Goal: Information Seeking & Learning: Learn about a topic

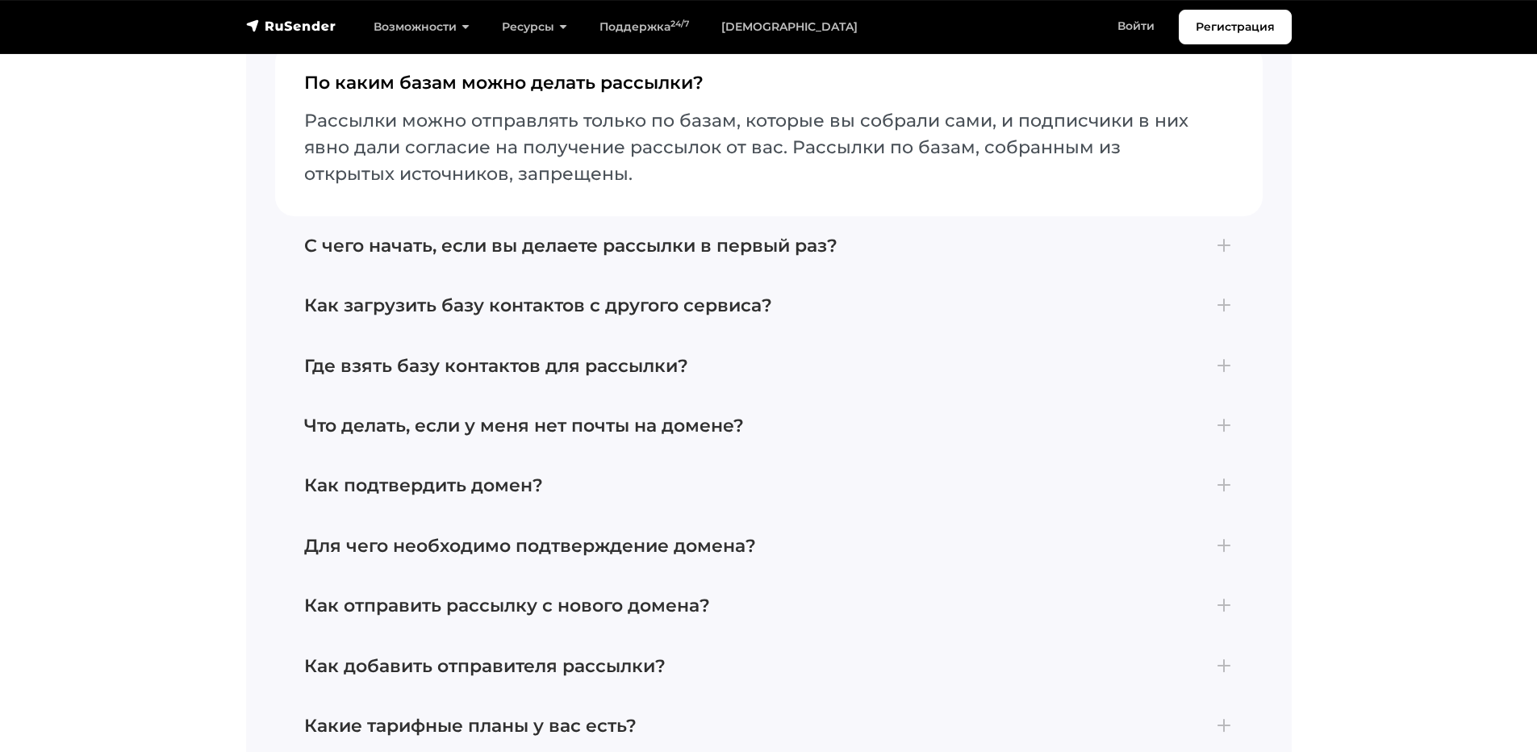
scroll to position [6938, 0]
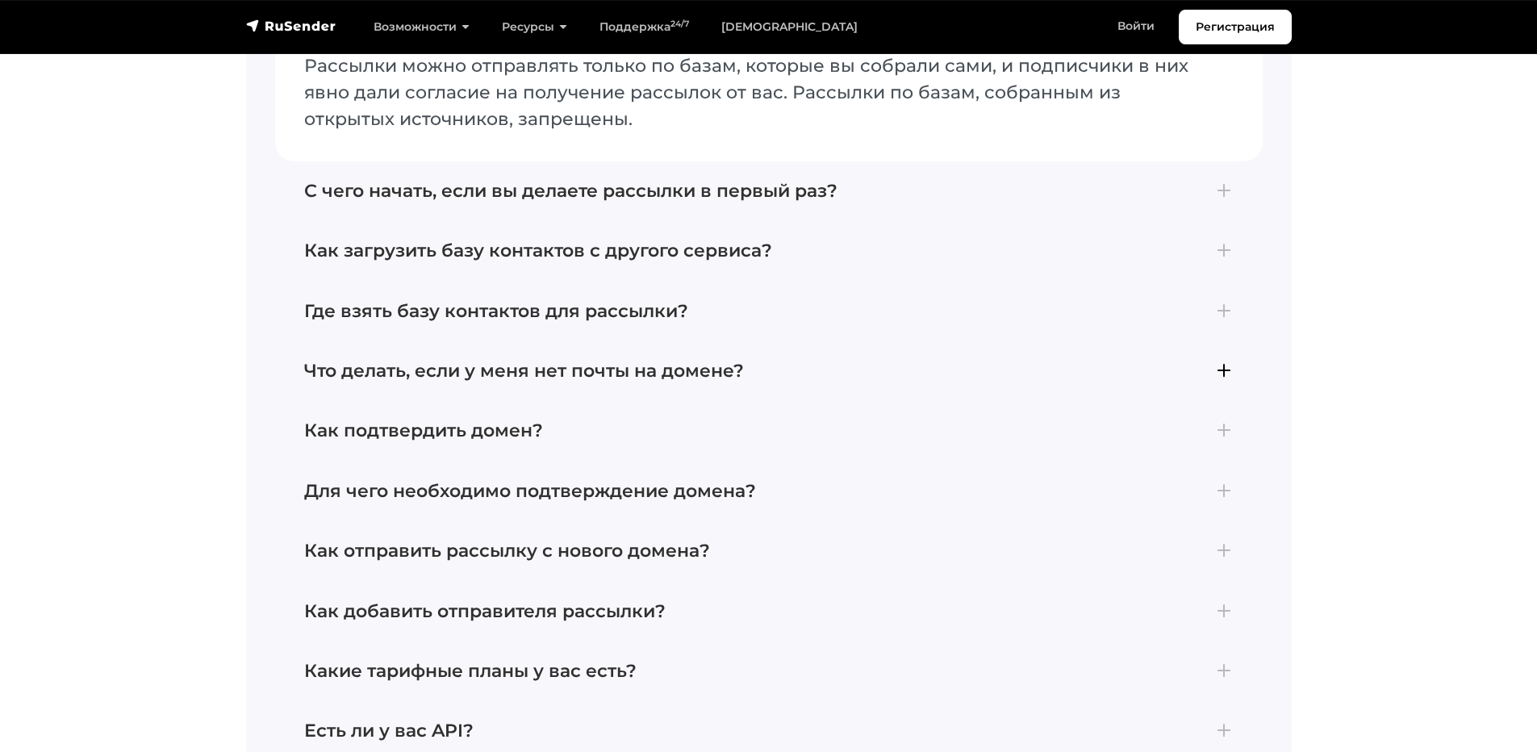
click at [321, 361] on h4 "Что делать, если у меня нет почты на домене?" at bounding box center [768, 371] width 929 height 21
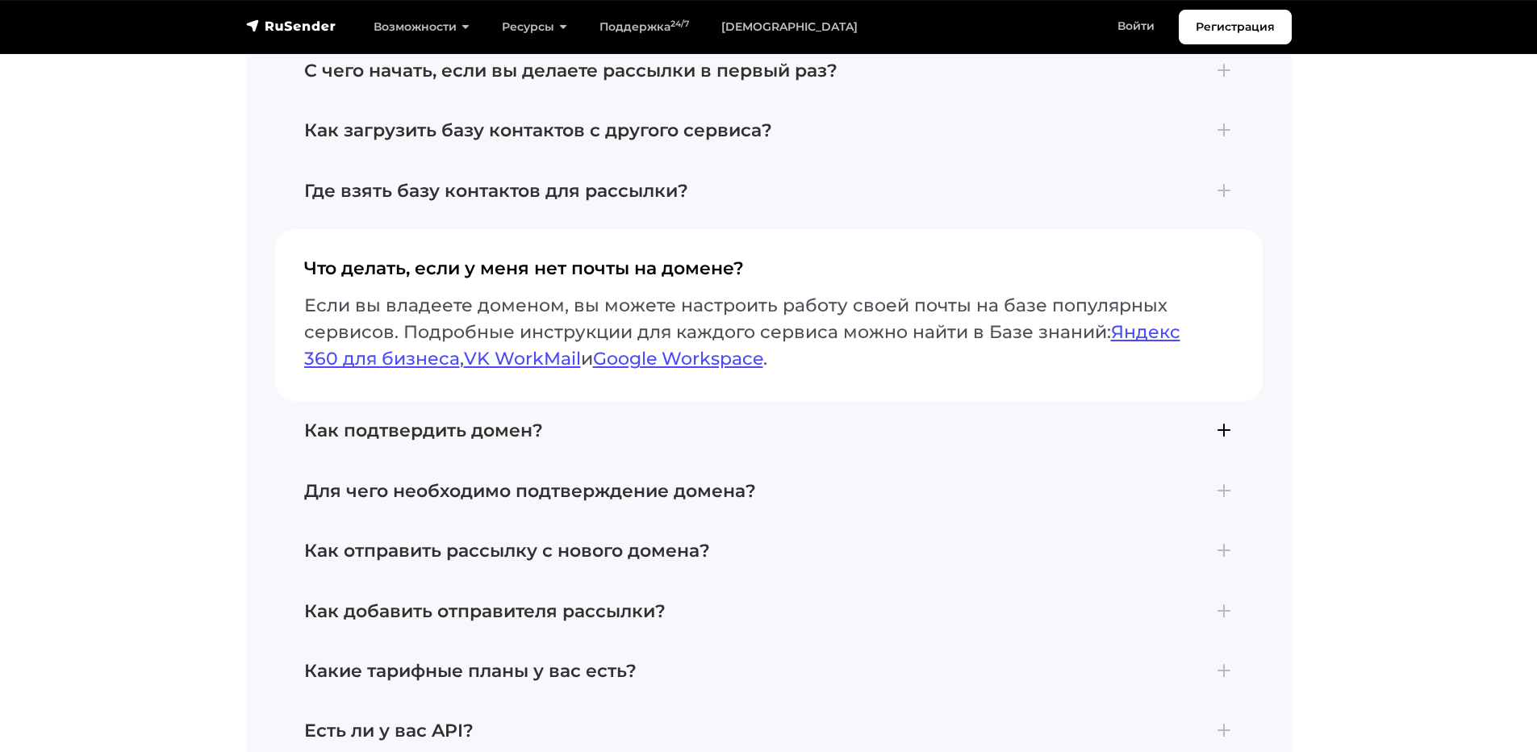
click at [303, 417] on button "Как подтвердить домен? Для подтверждения домена добавьте его в разделе Отправит…" at bounding box center [768, 431] width 987 height 60
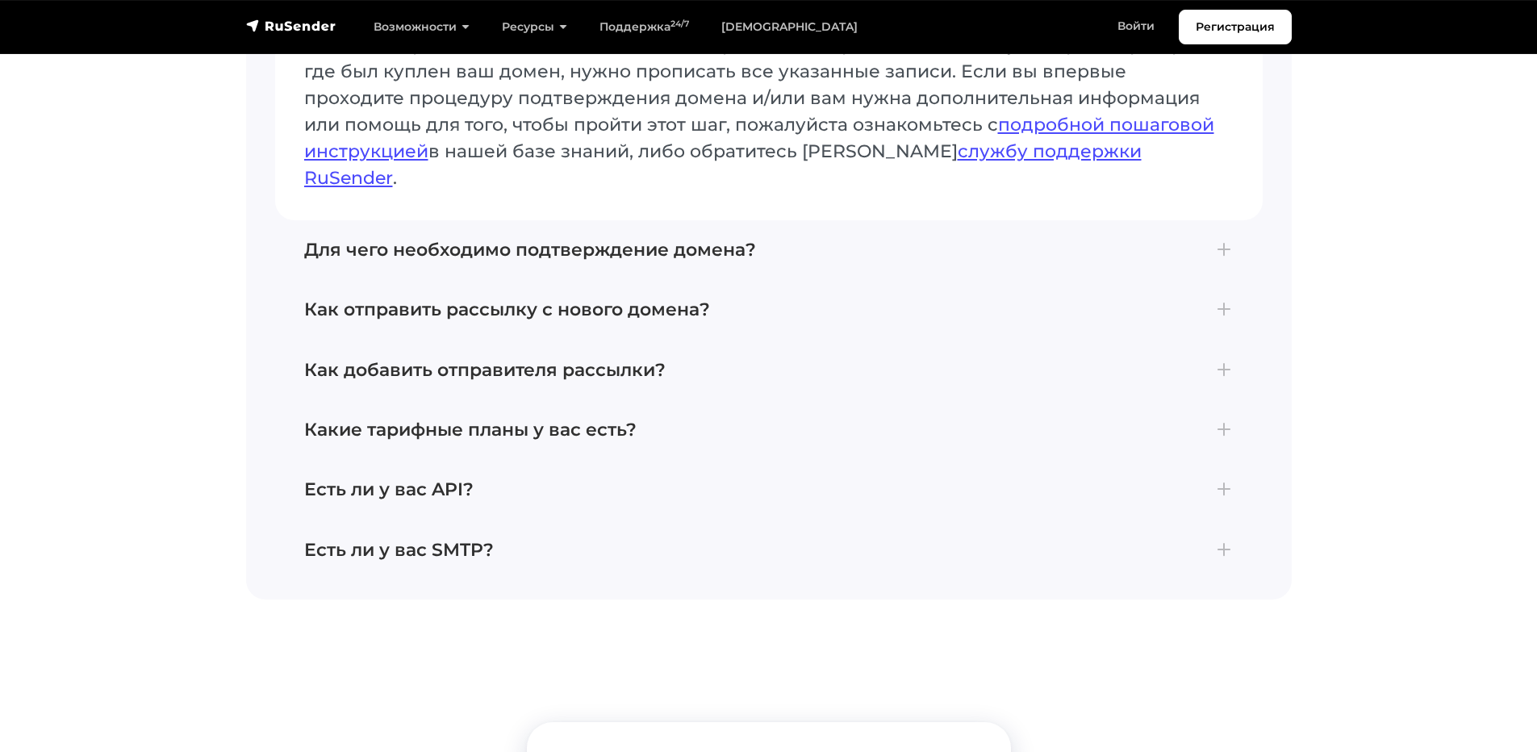
scroll to position [7261, 0]
click at [339, 538] on h4 "Есть ли у вас SMTP?" at bounding box center [768, 548] width 929 height 21
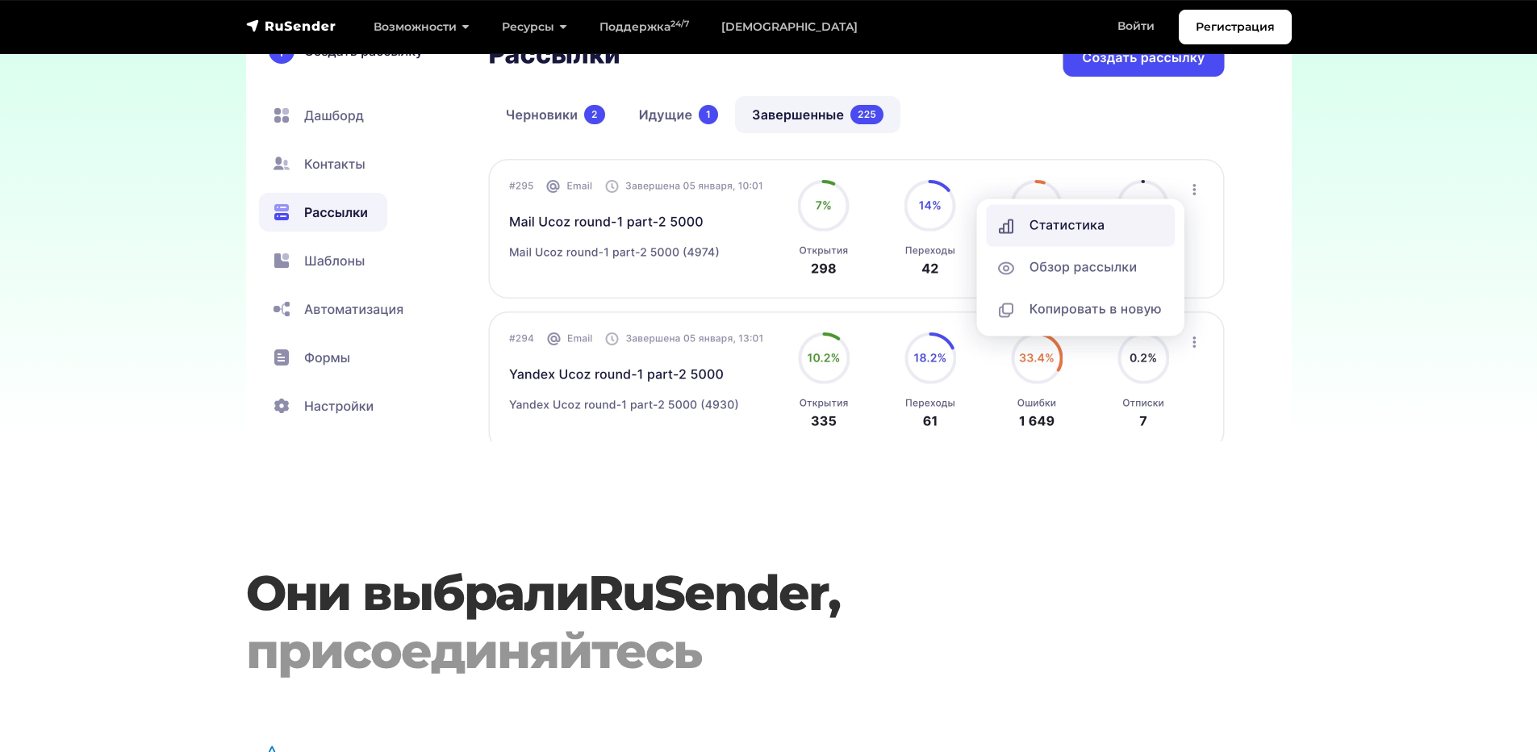
scroll to position [4679, 0]
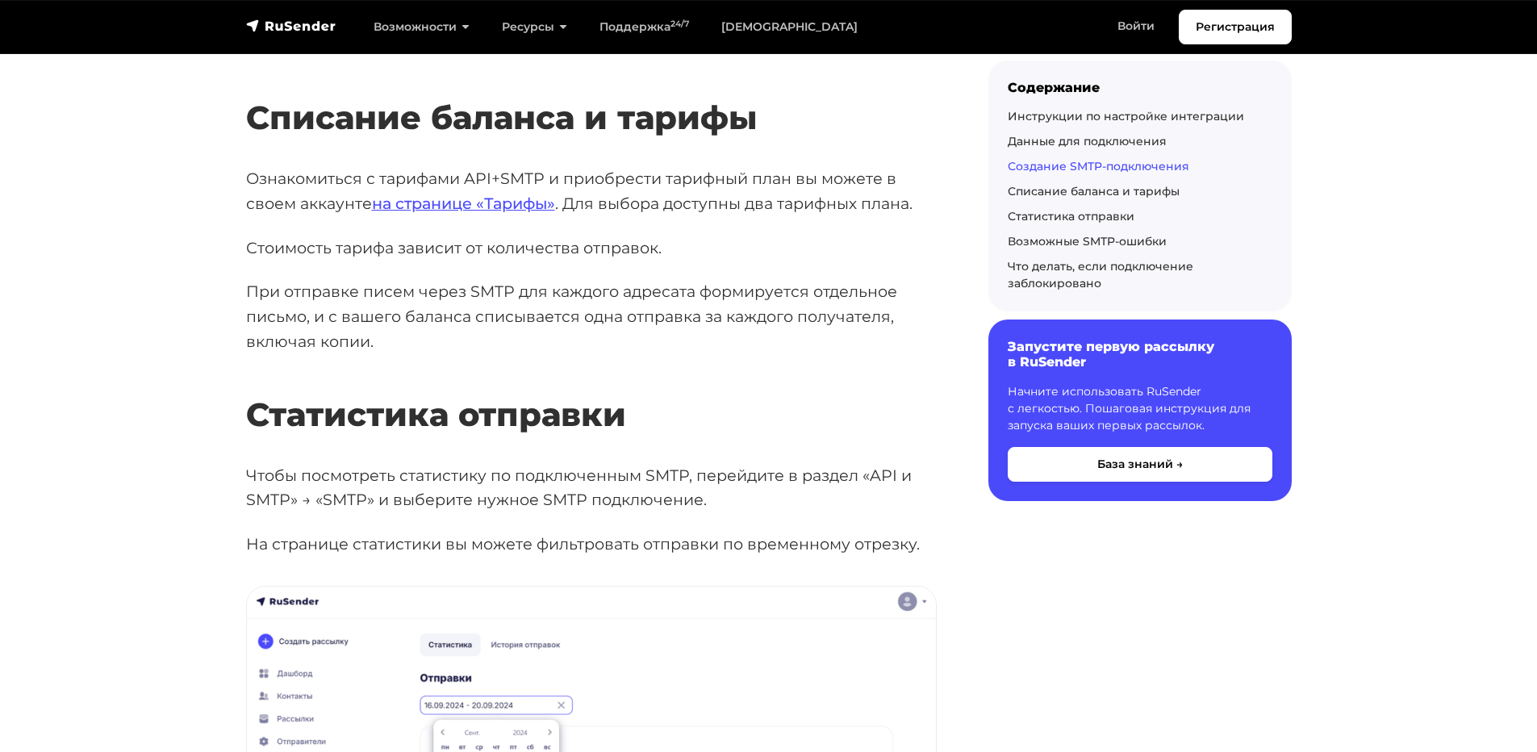
scroll to position [3630, 0]
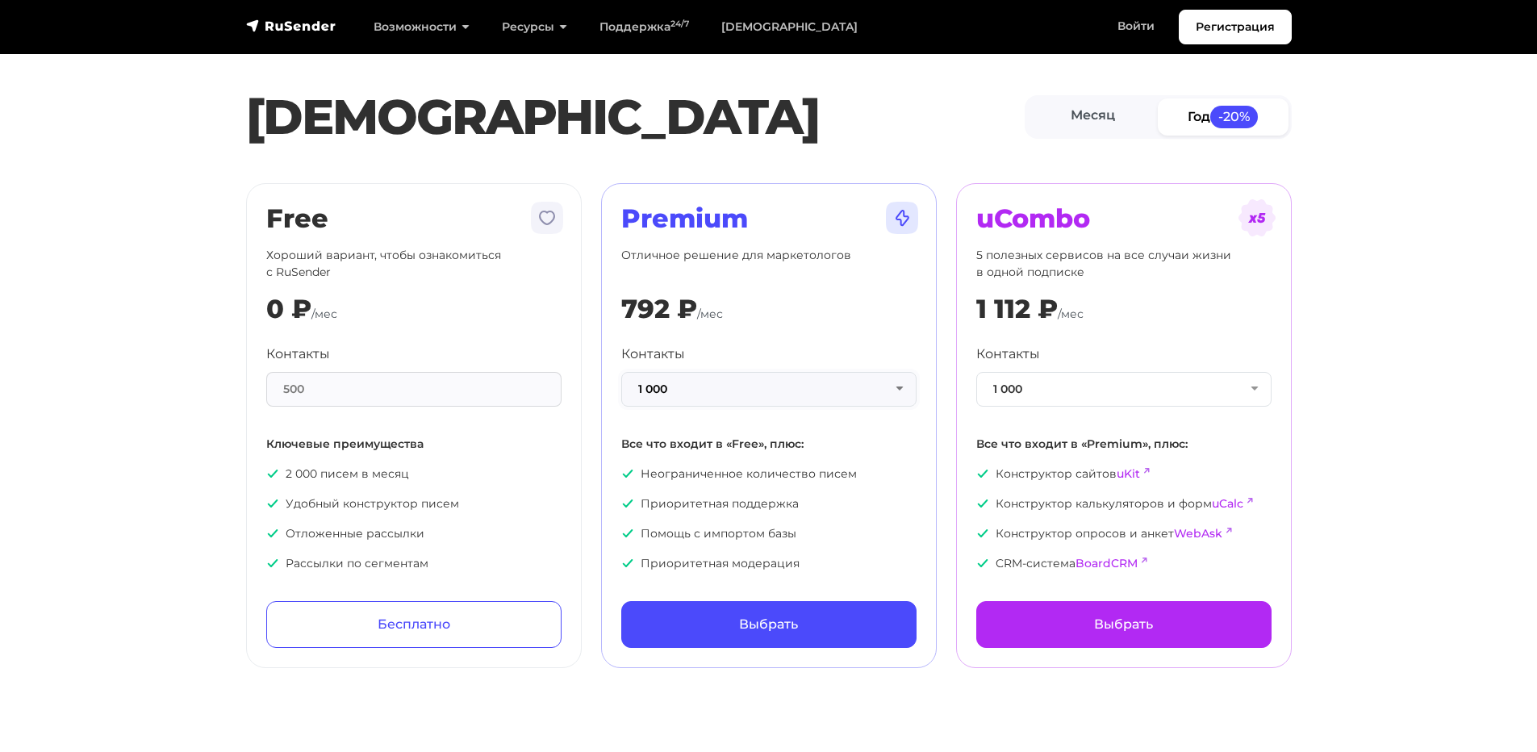
click at [665, 386] on button "1 000" at bounding box center [768, 389] width 295 height 35
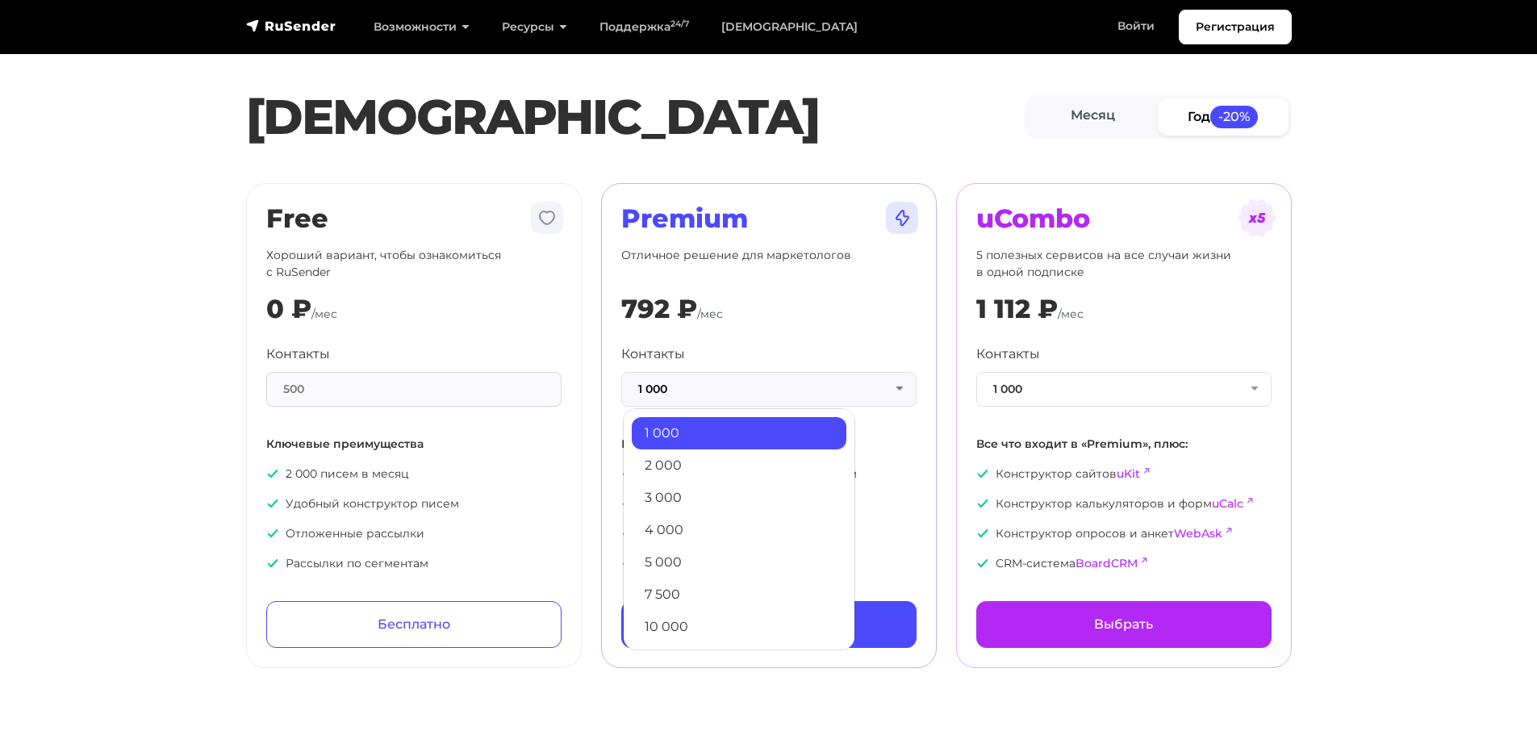
click at [117, 420] on section "Тарифы Месяц Год -20% Free Хороший вариант, чтобы ознакомиться с RuSender 0 ₽ /…" at bounding box center [768, 343] width 1537 height 649
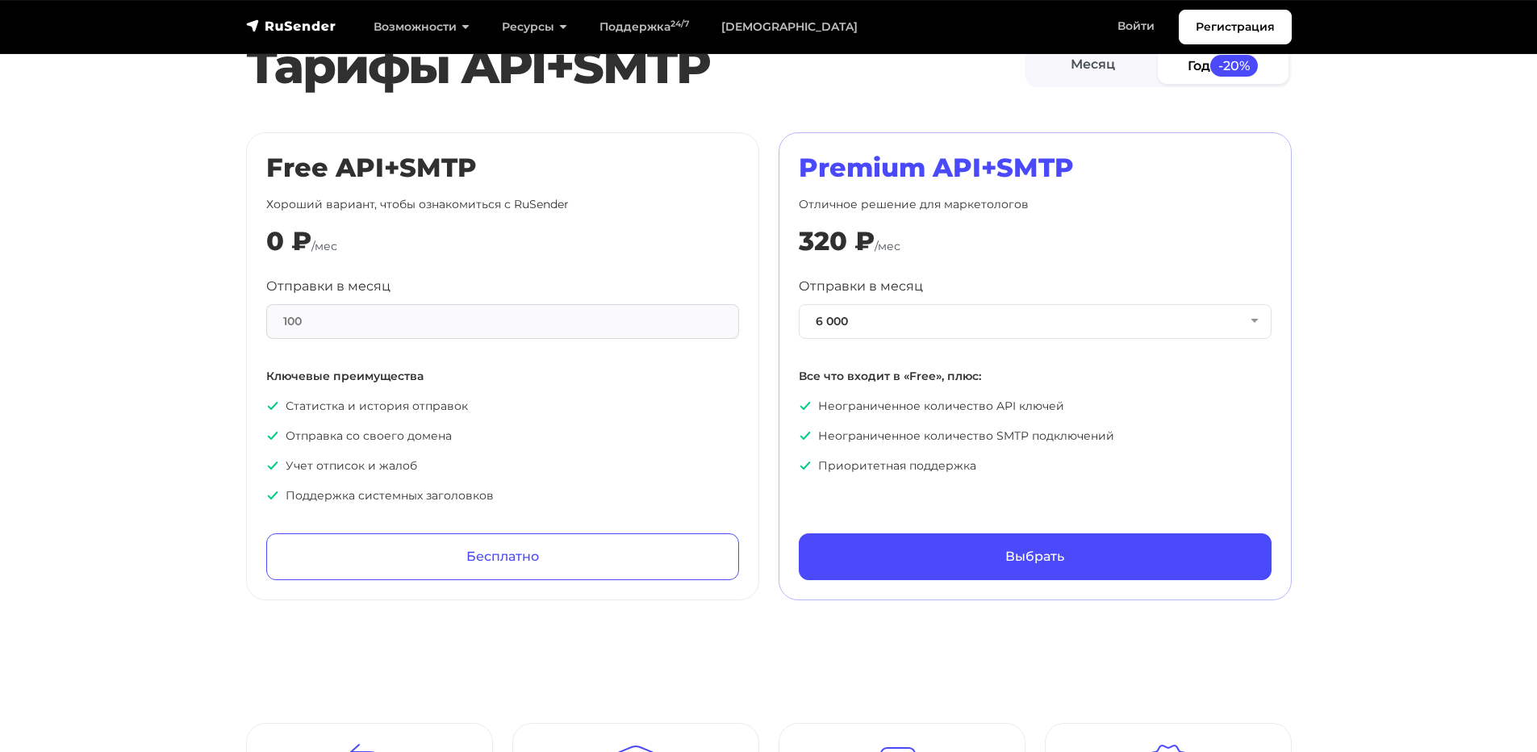
scroll to position [726, 0]
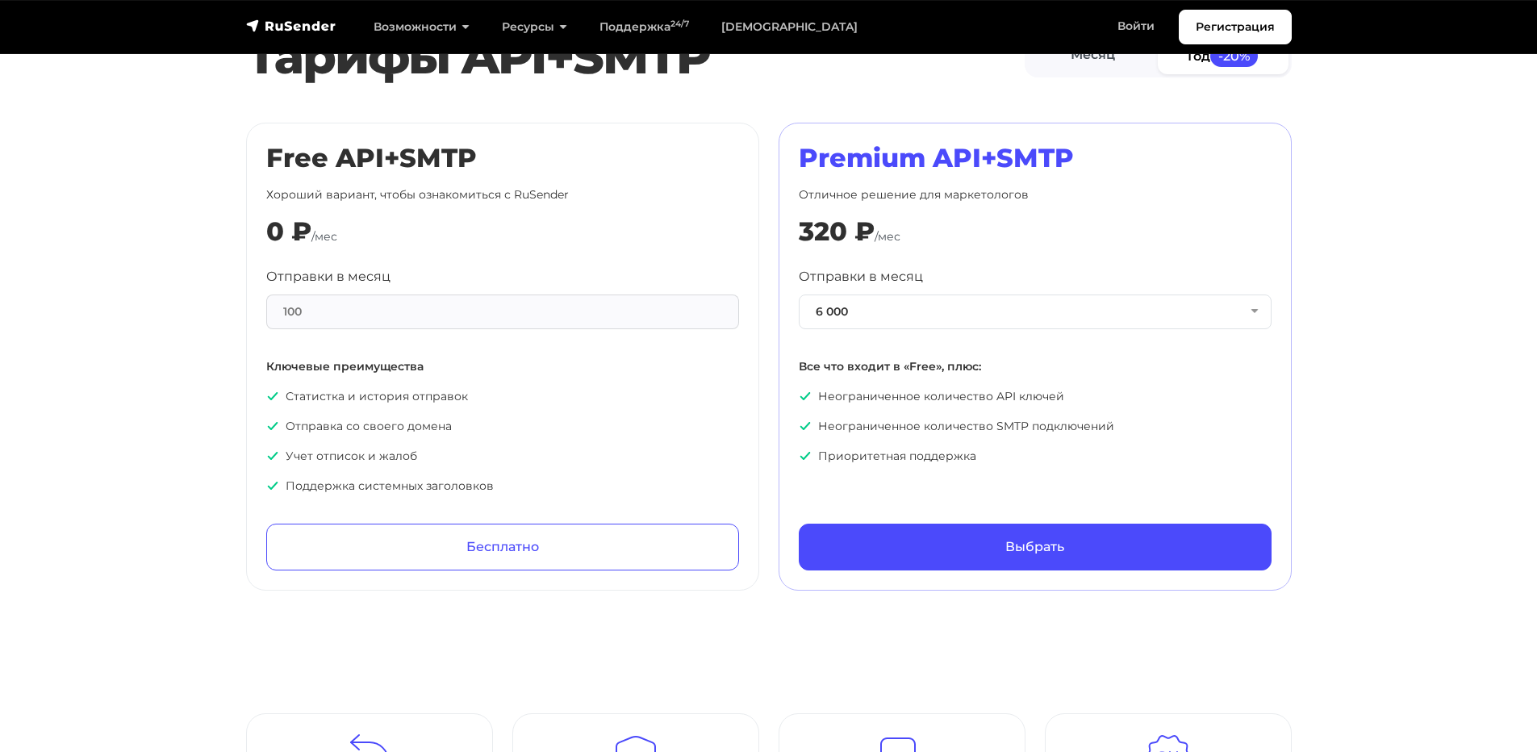
click at [307, 318] on div "100" at bounding box center [502, 311] width 473 height 35
drag, startPoint x: 1074, startPoint y: 154, endPoint x: 797, endPoint y: 156, distance: 276.7
click at [797, 156] on div "Premium API+SMTP Отличное решение для маркетологов 320 ₽ /мес Отправки в месяц …" at bounding box center [1035, 357] width 513 height 468
copy h2 "Premium API+SMTP"
click at [691, 314] on div "100" at bounding box center [502, 311] width 473 height 35
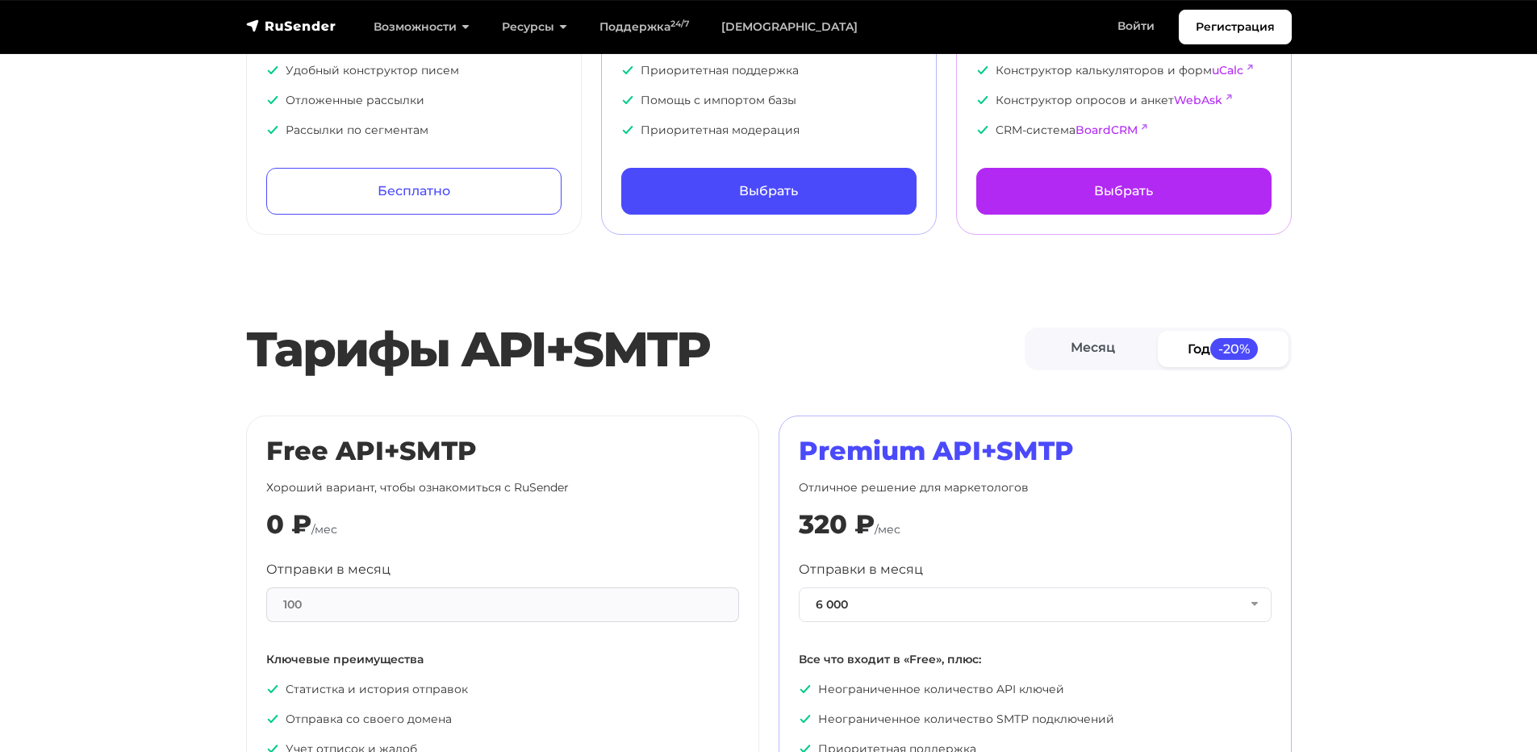
scroll to position [484, 0]
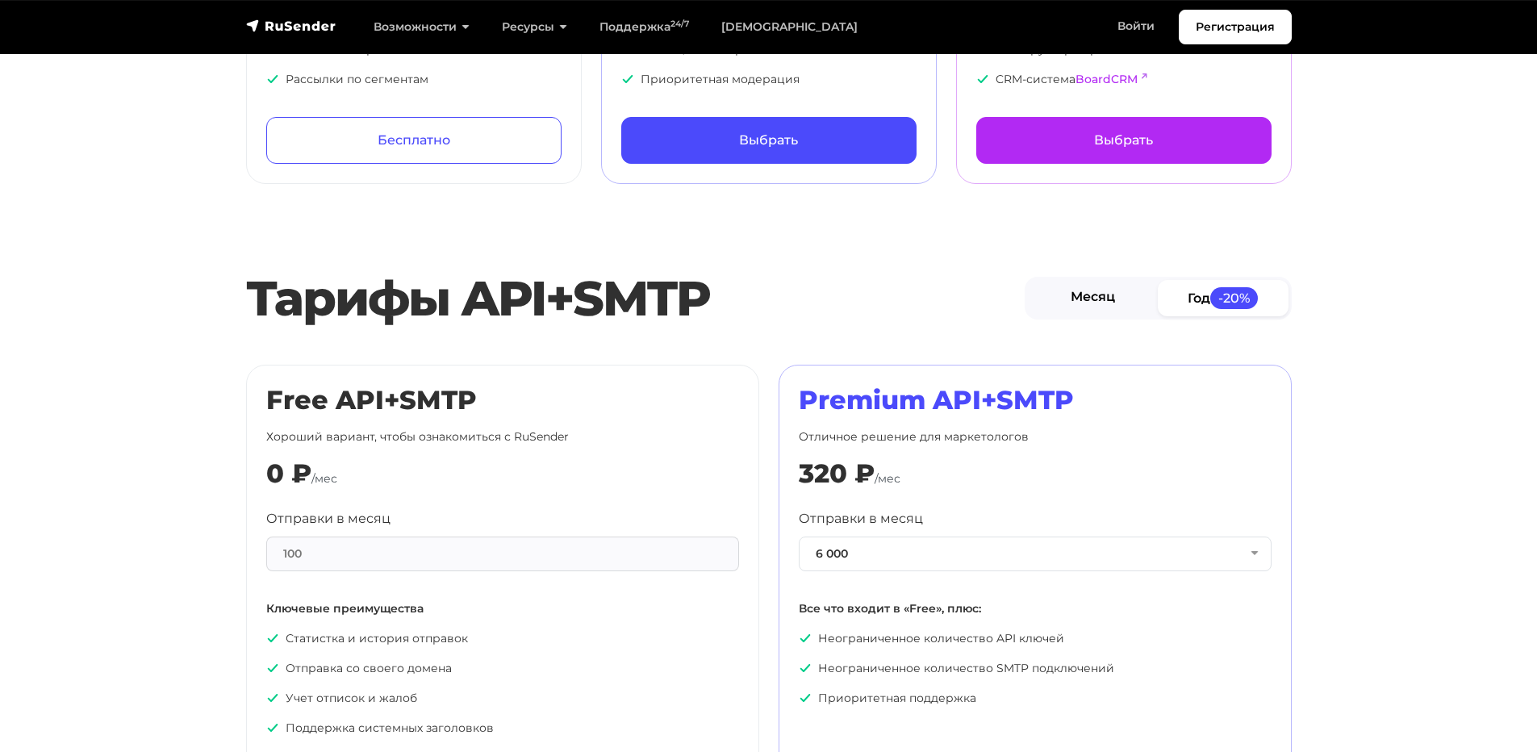
click at [1091, 290] on link "Месяц" at bounding box center [1093, 298] width 131 height 36
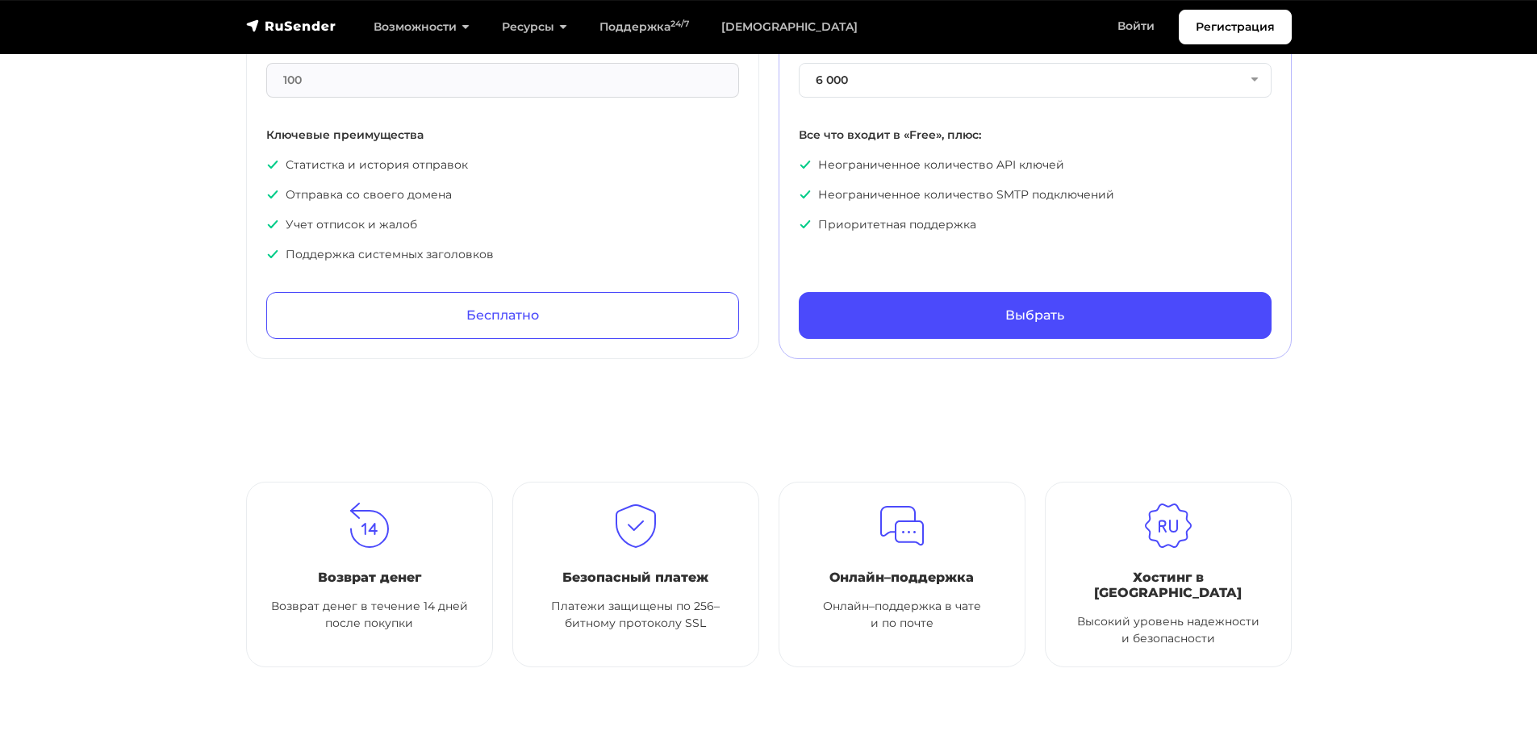
scroll to position [726, 0]
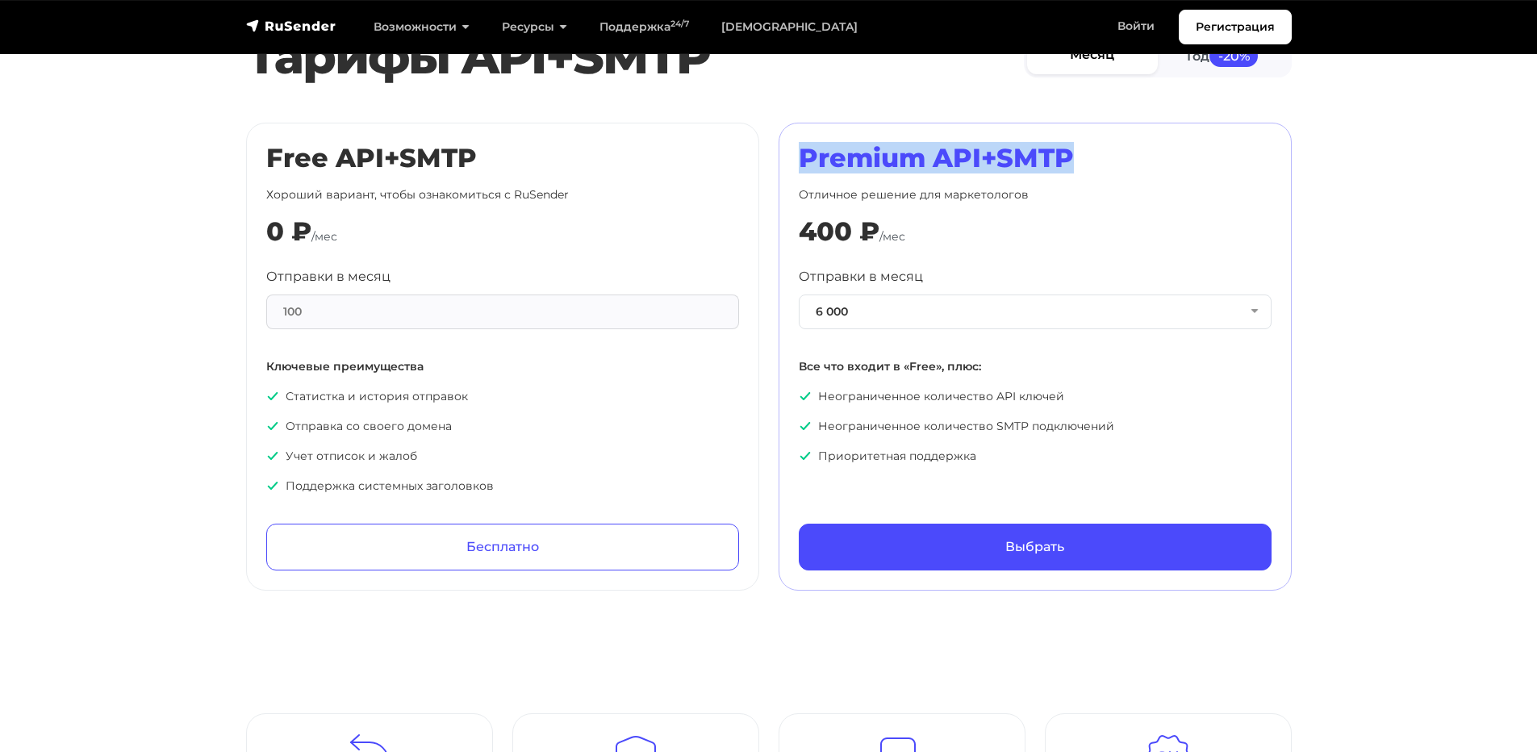
drag, startPoint x: 803, startPoint y: 157, endPoint x: 1067, endPoint y: 149, distance: 264.7
click at [1067, 149] on h2 "Premium API+SMTP" at bounding box center [1035, 158] width 473 height 31
copy h2 "Premium API+SMTP"
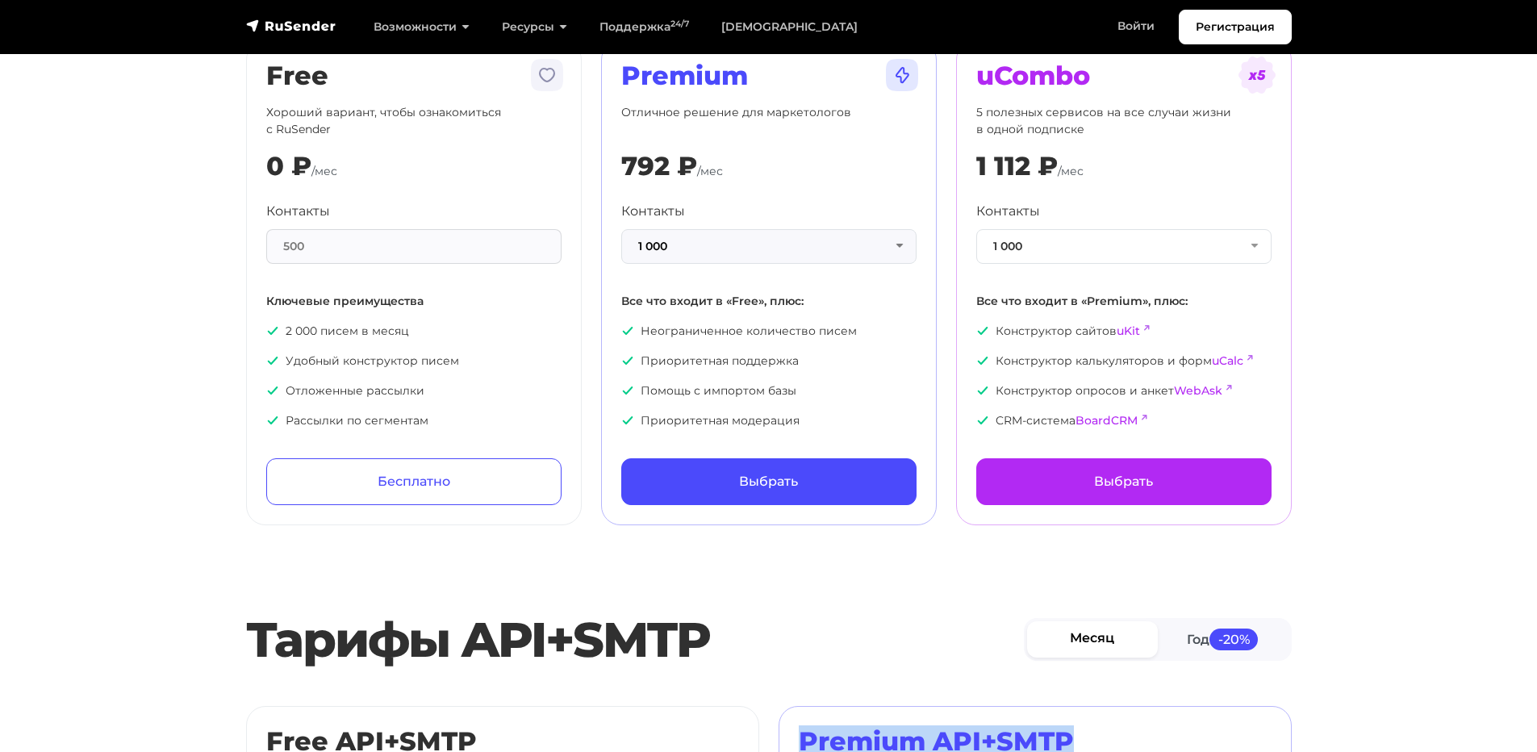
scroll to position [161, 0]
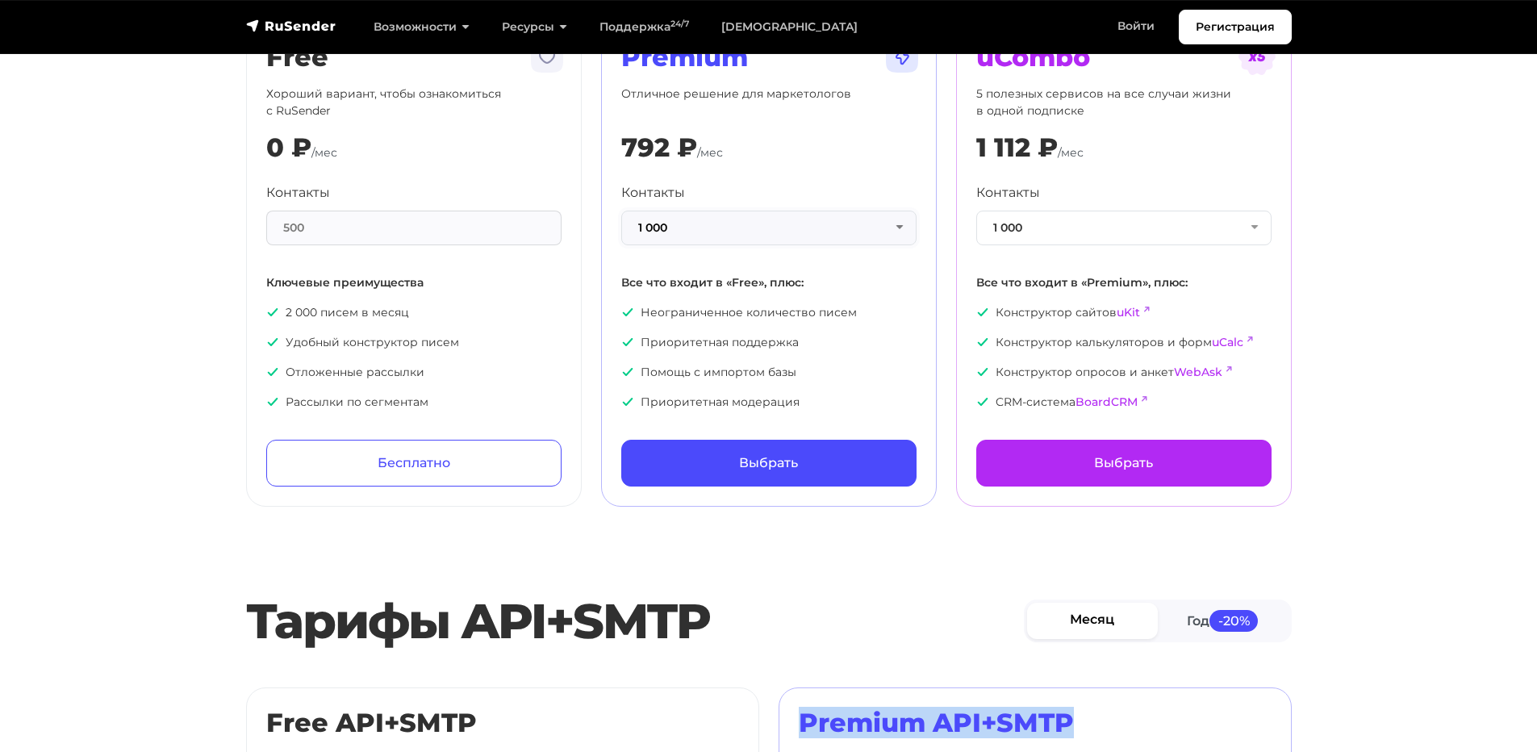
click at [750, 223] on button "1 000" at bounding box center [768, 228] width 295 height 35
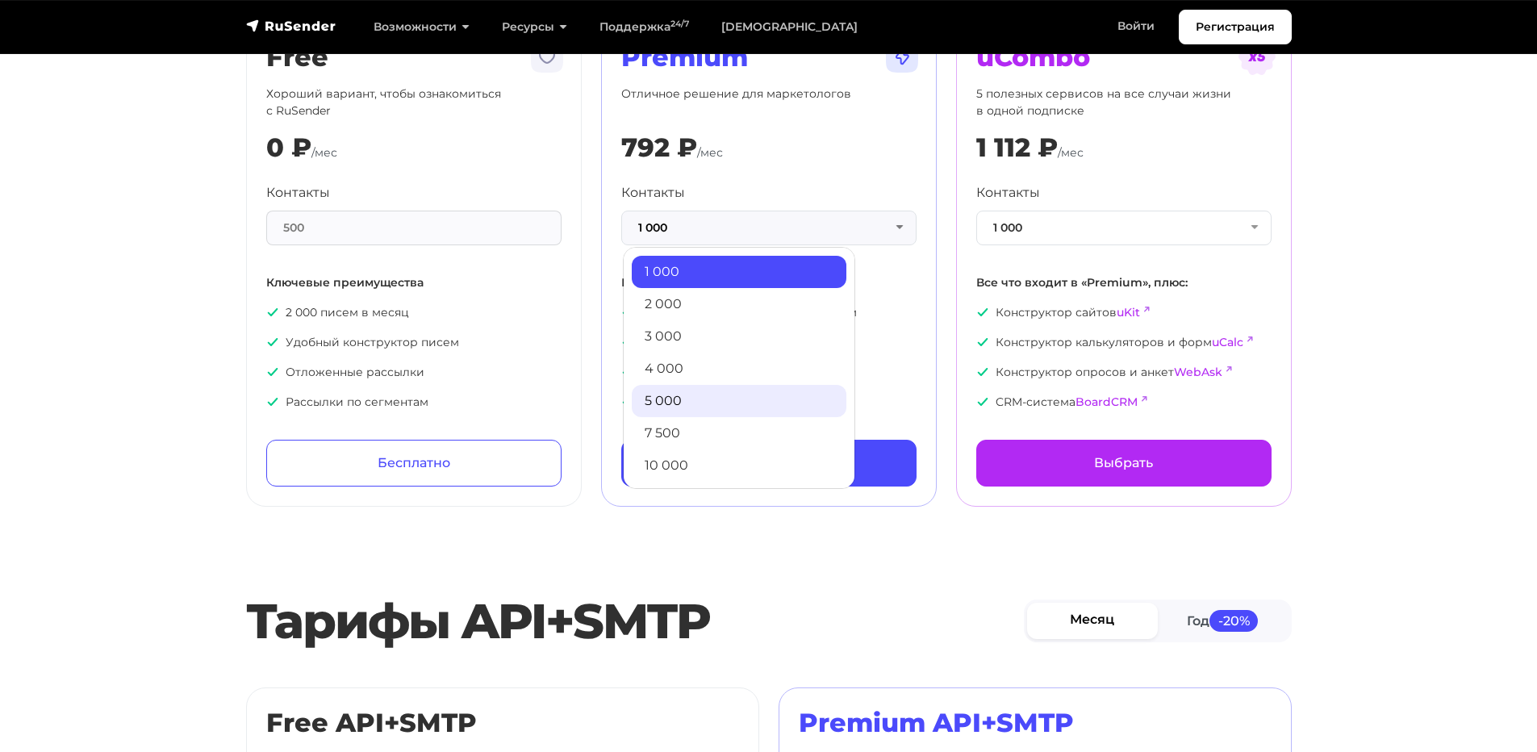
click at [700, 390] on link "5 000" at bounding box center [739, 401] width 215 height 32
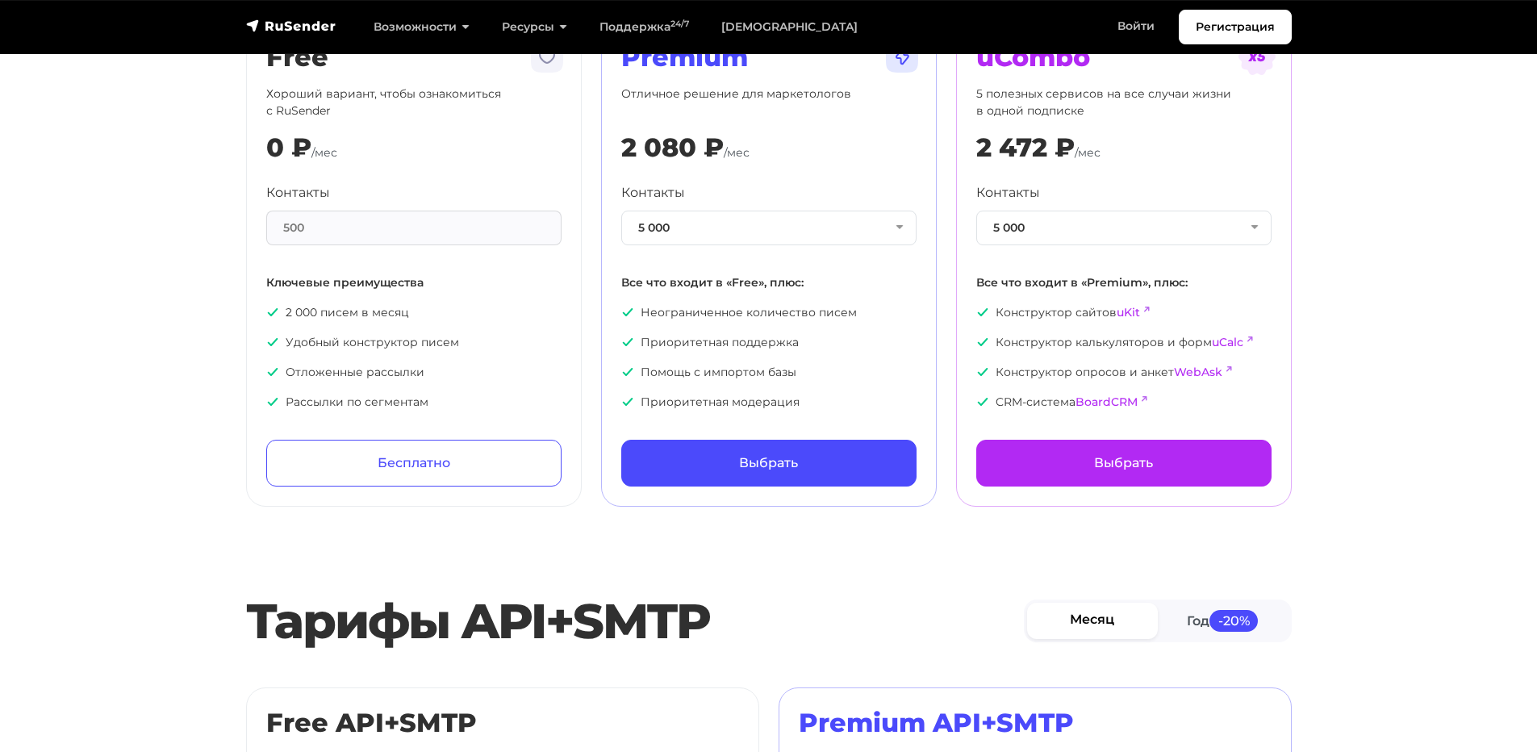
scroll to position [81, 0]
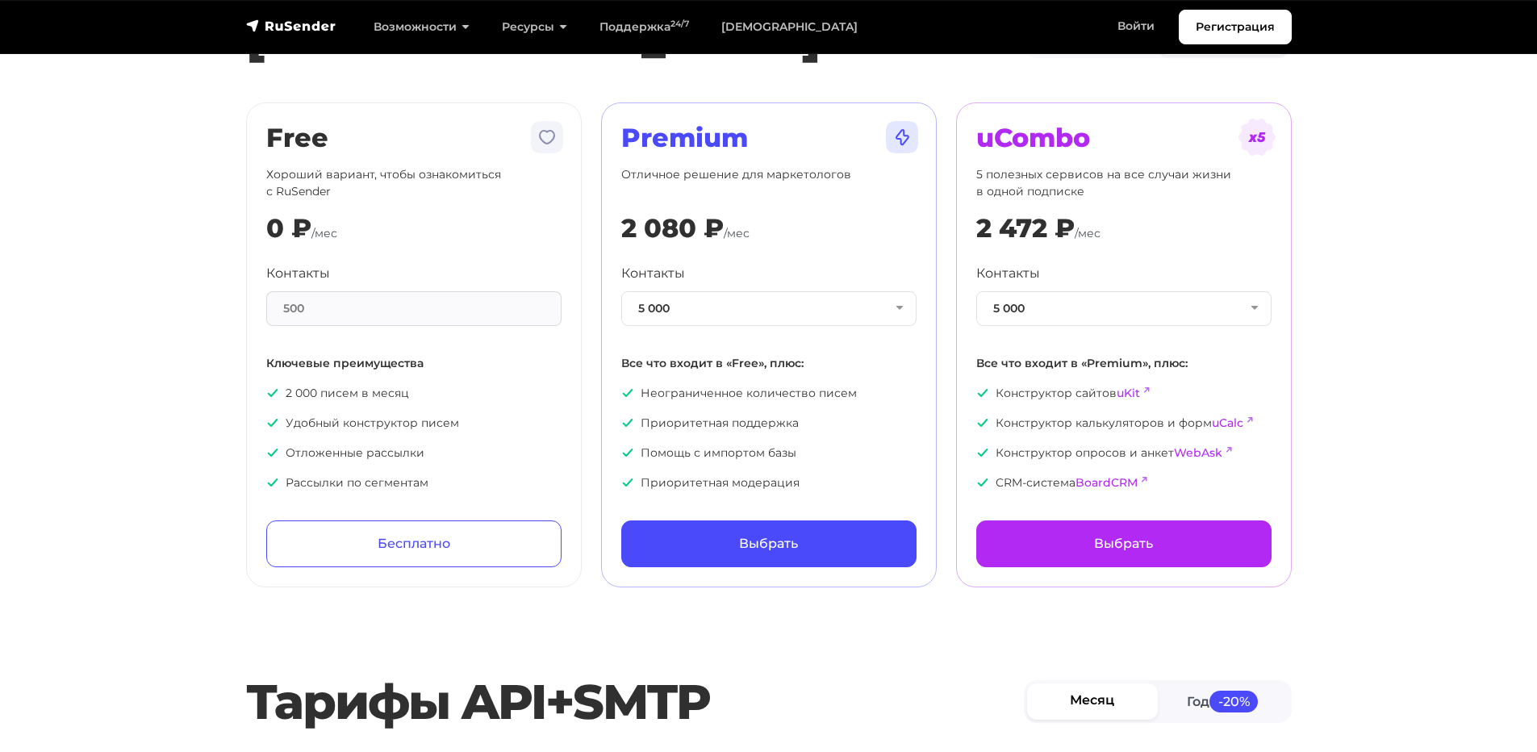
click at [377, 296] on div "500" at bounding box center [413, 308] width 295 height 35
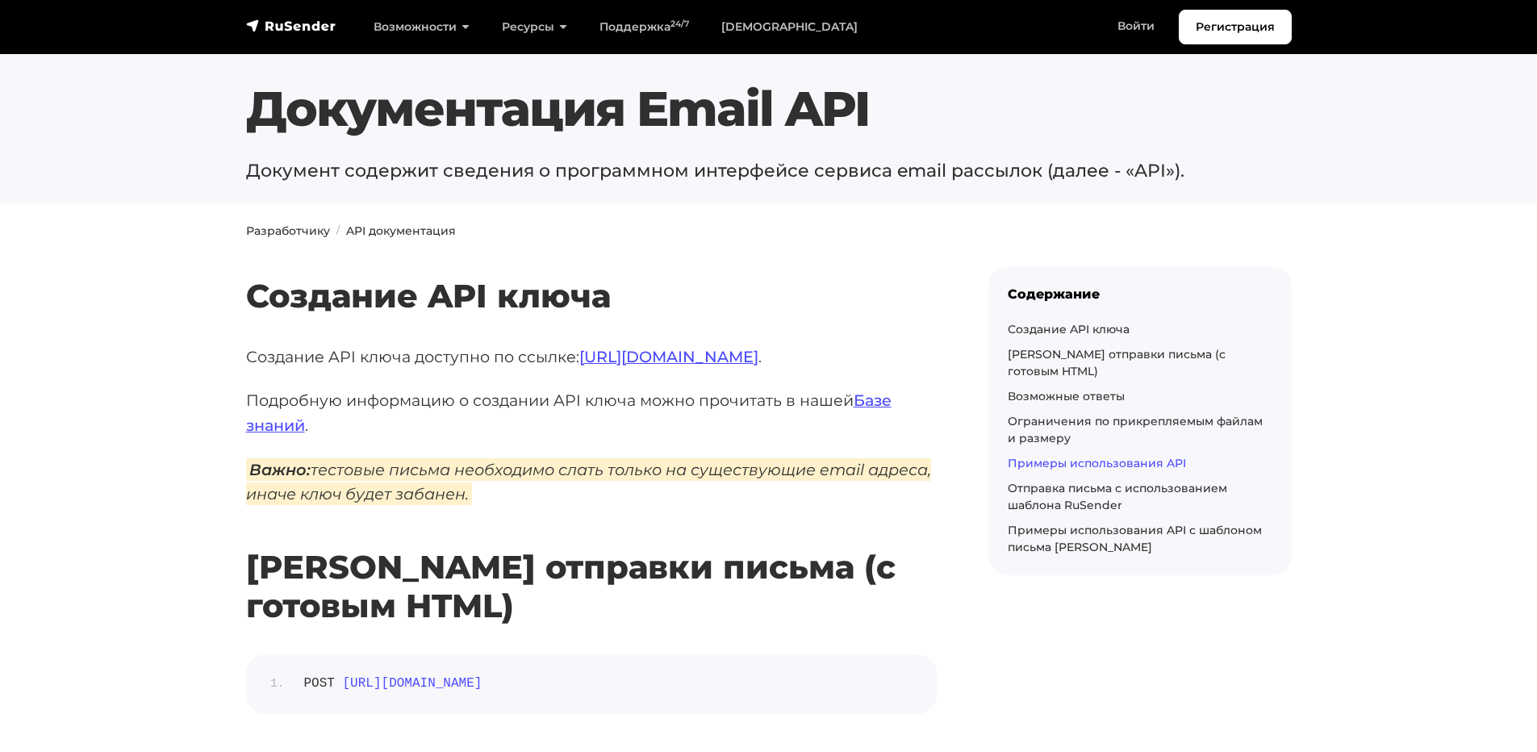
click at [1152, 456] on link "Примеры использования API" at bounding box center [1097, 463] width 178 height 15
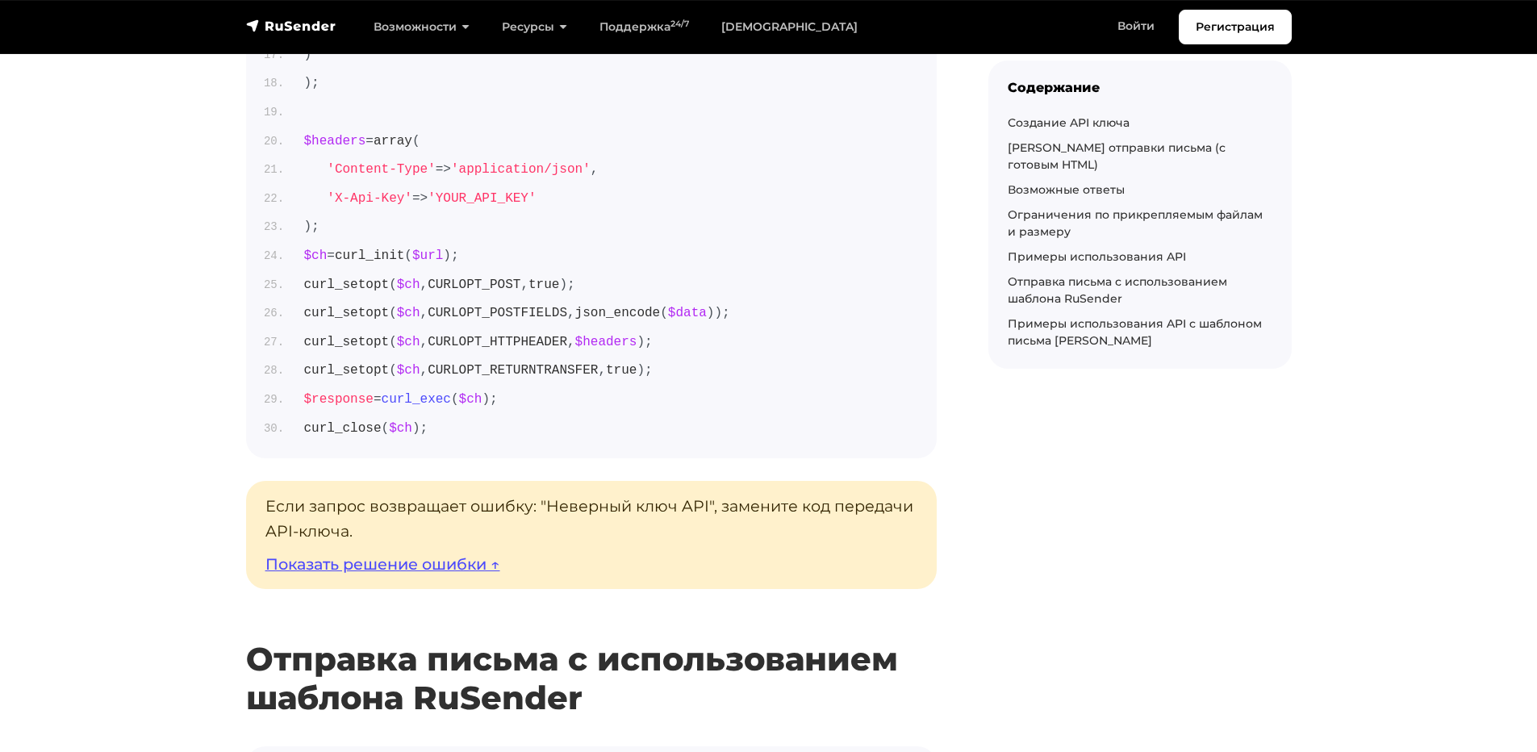
scroll to position [6945, 0]
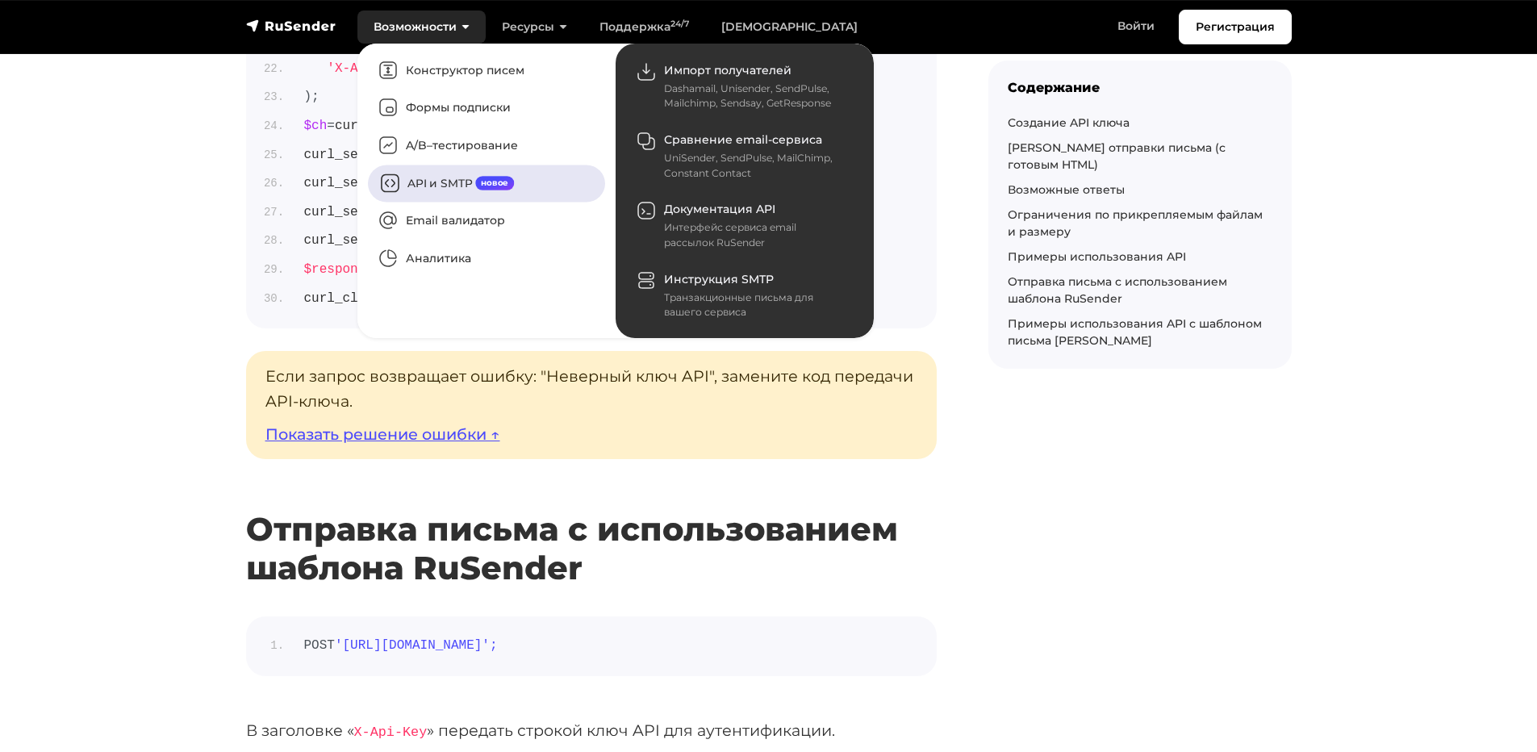
click at [433, 182] on link "API и SMTP новое" at bounding box center [486, 183] width 237 height 37
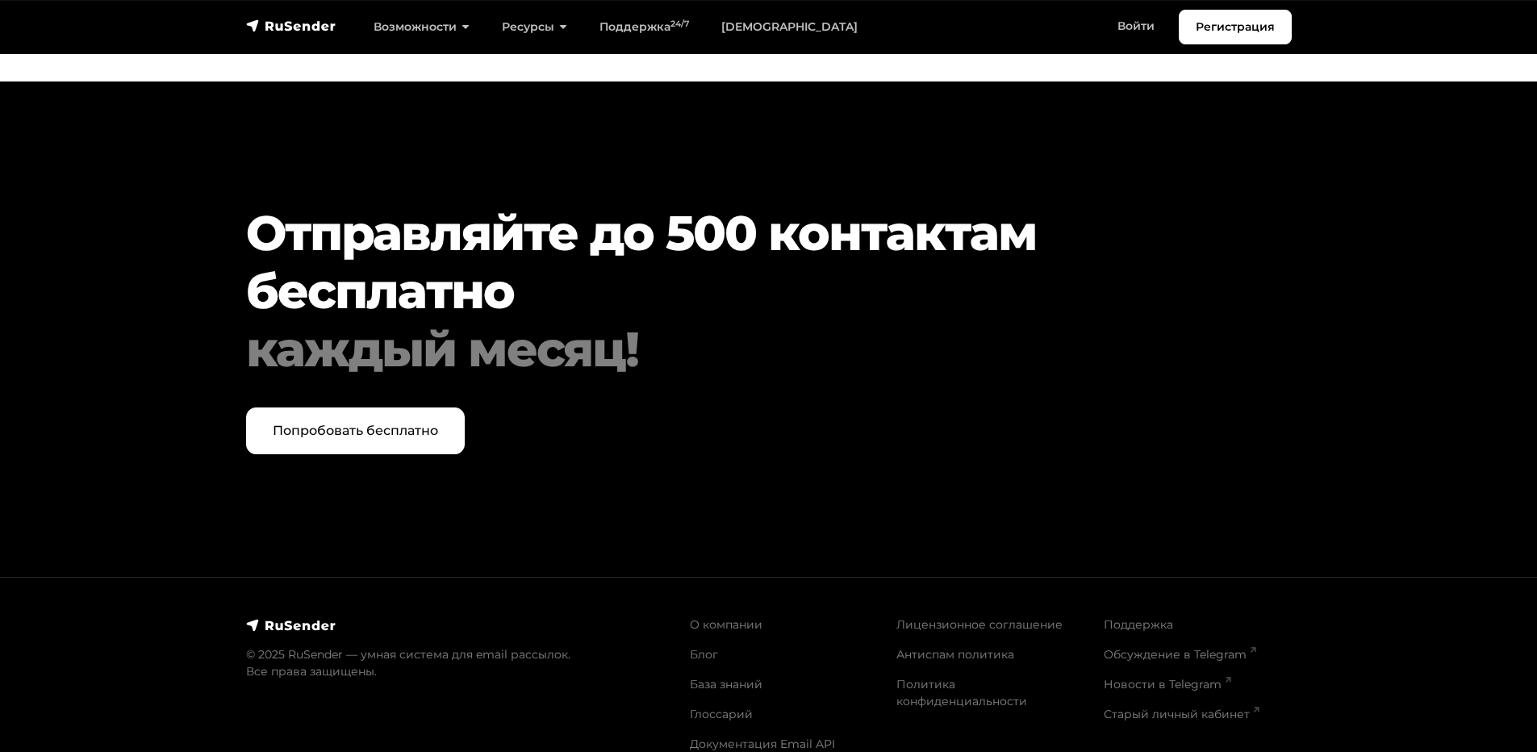
scroll to position [5538, 0]
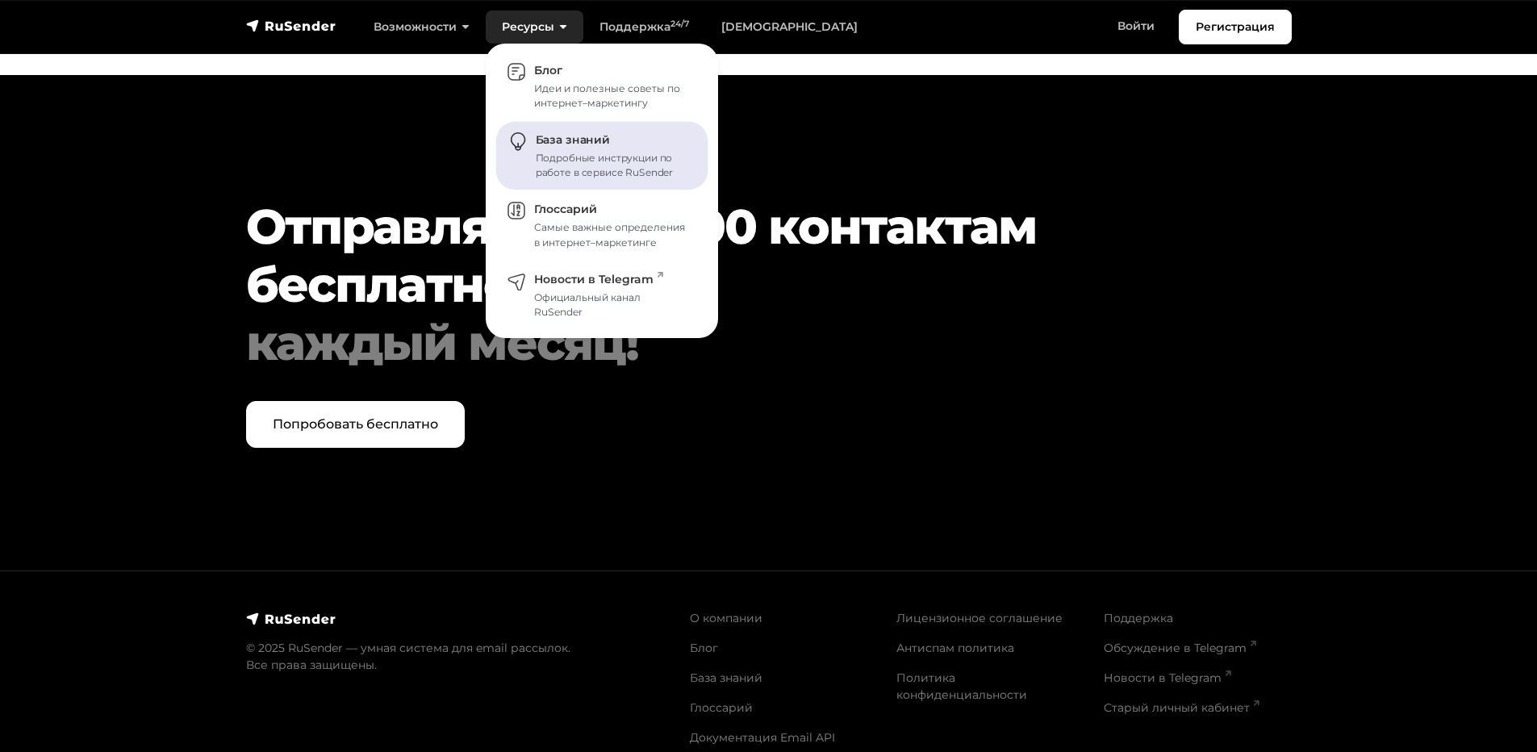
click at [555, 145] on span "База знаний" at bounding box center [573, 140] width 74 height 15
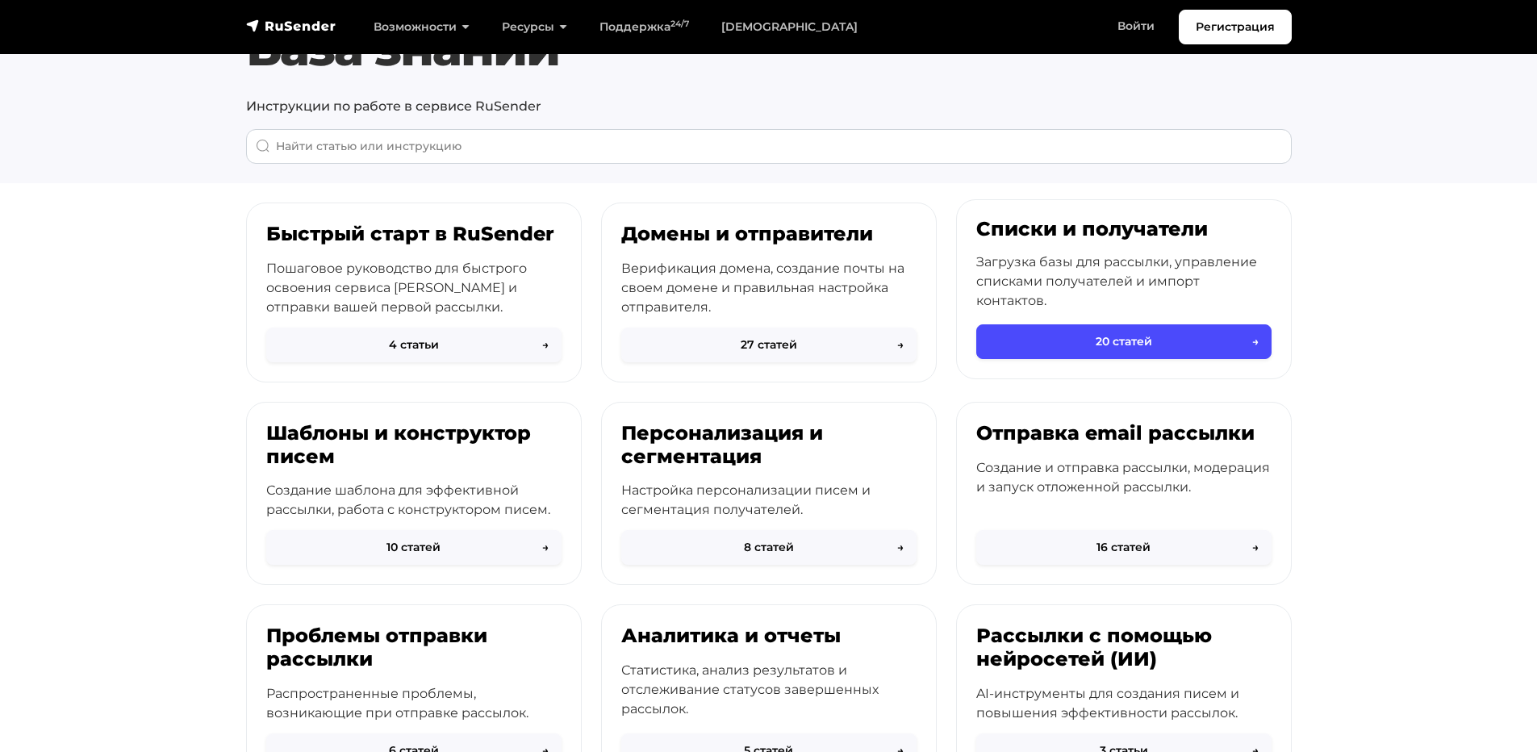
click at [1122, 255] on p "Загрузка базы для рассылки, управление списками получателей и импорт контактов." at bounding box center [1123, 282] width 295 height 58
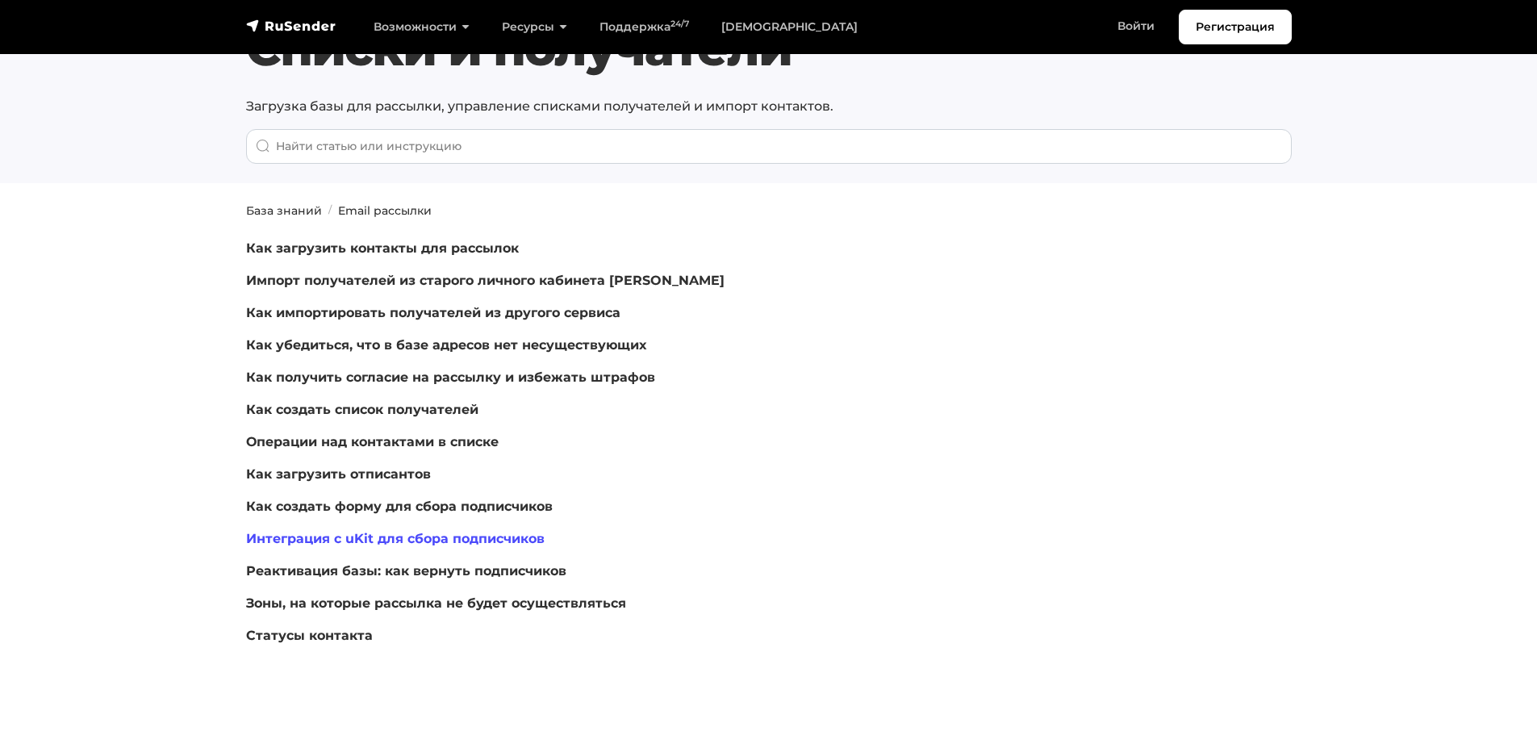
click at [291, 538] on link "Интеграция с uKit для сбора подписчиков" at bounding box center [395, 538] width 299 height 15
click at [382, 506] on link "Как создать форму для сбора подписчиков" at bounding box center [399, 506] width 307 height 15
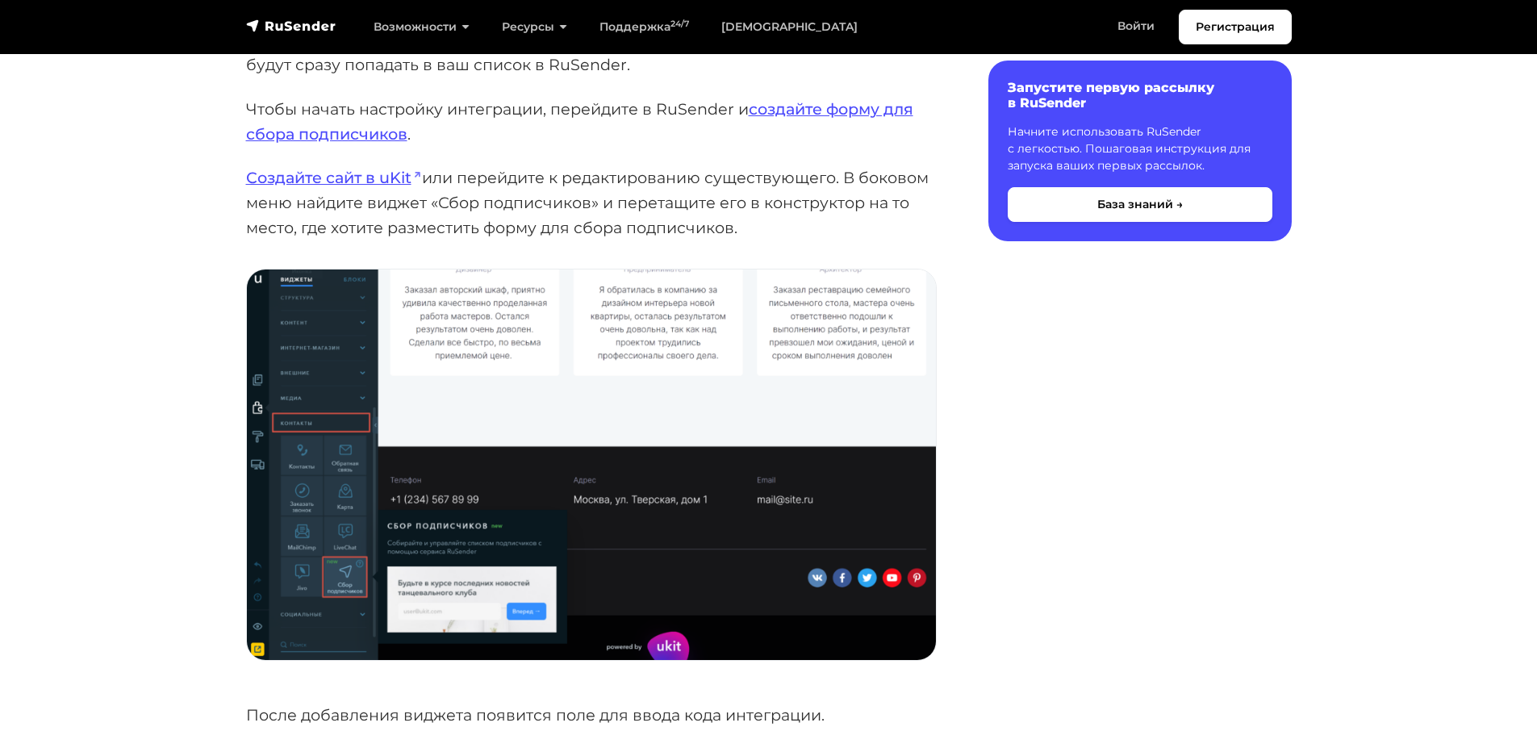
scroll to position [323, 0]
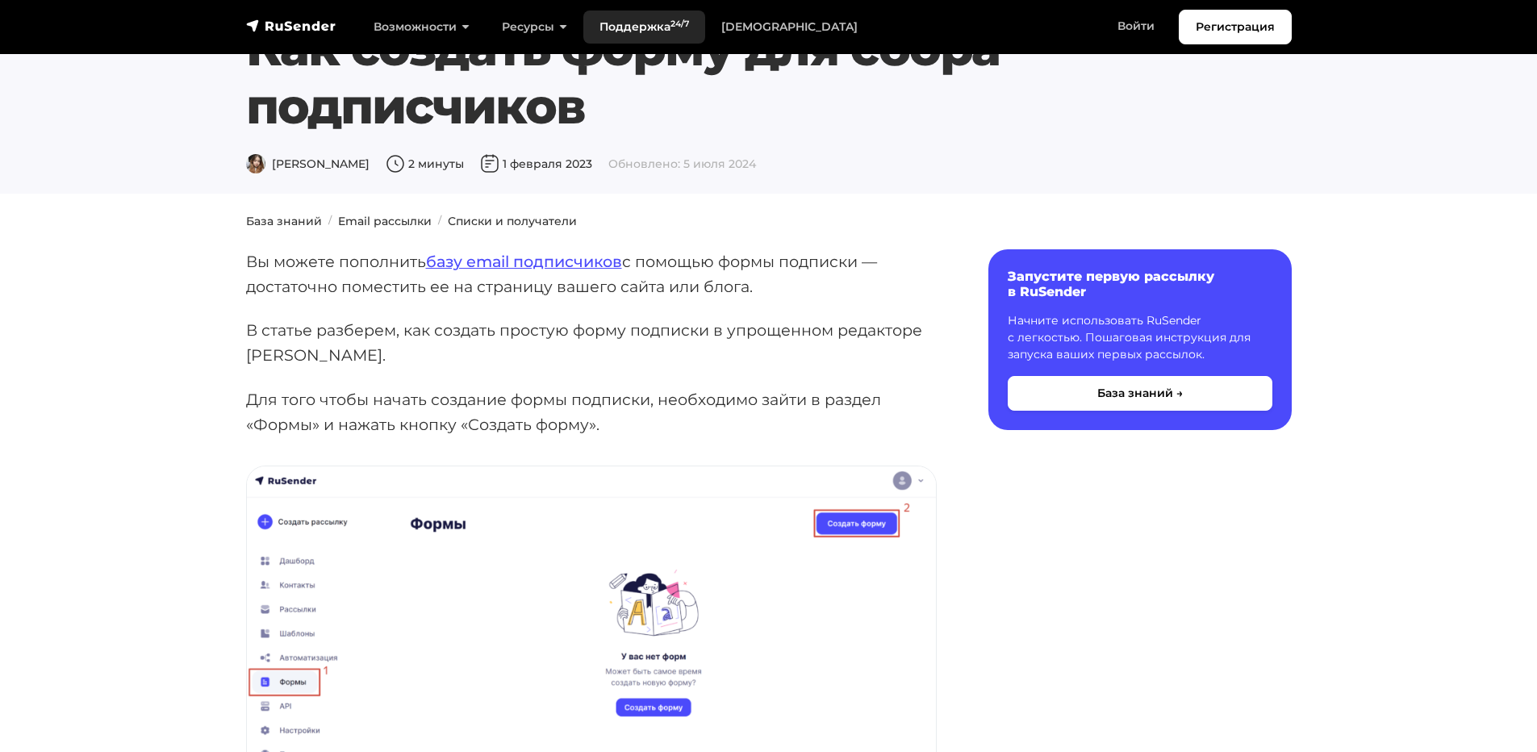
click at [640, 26] on link "Поддержка 24/7" at bounding box center [644, 26] width 122 height 33
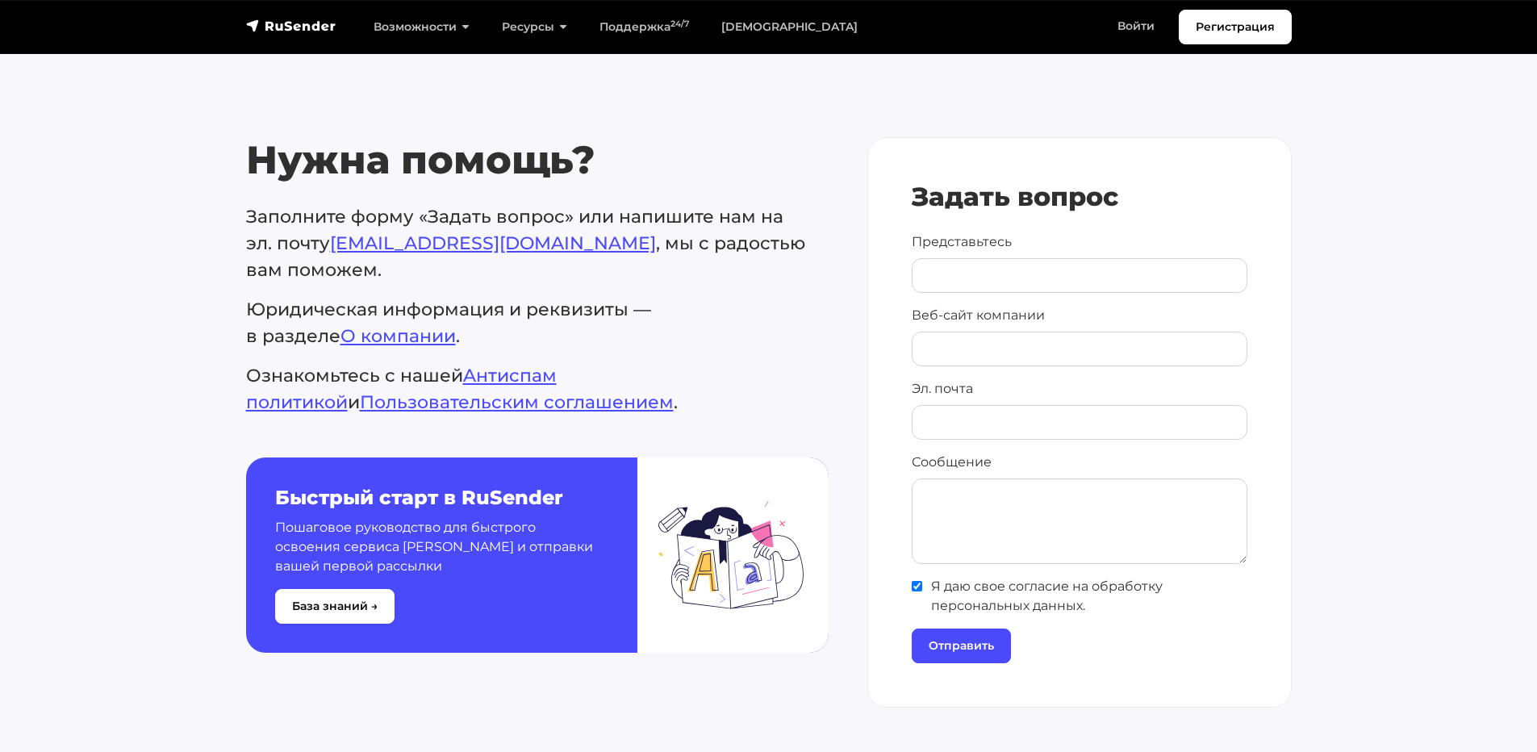
scroll to position [645, 0]
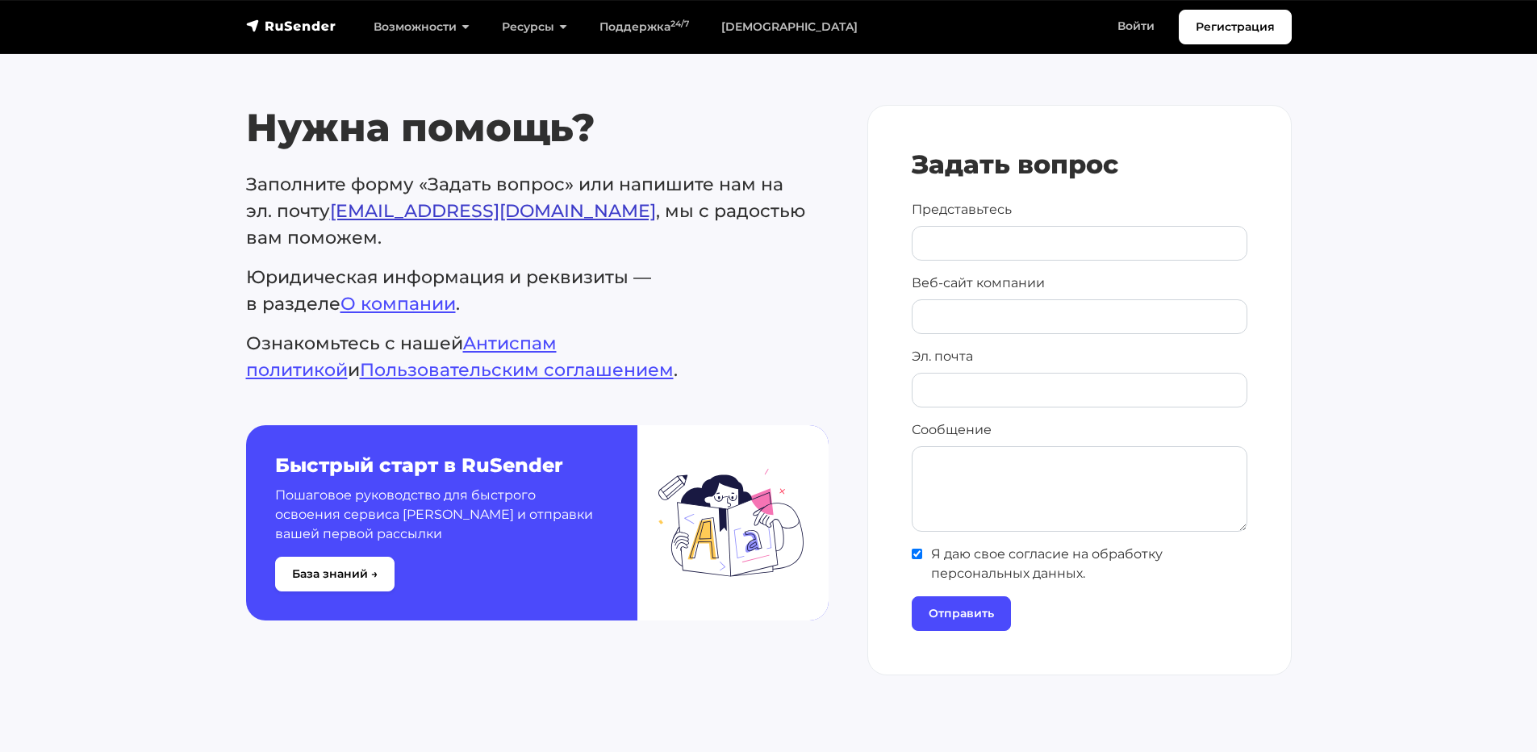
click at [431, 212] on link "support@rusender.ru" at bounding box center [493, 211] width 326 height 22
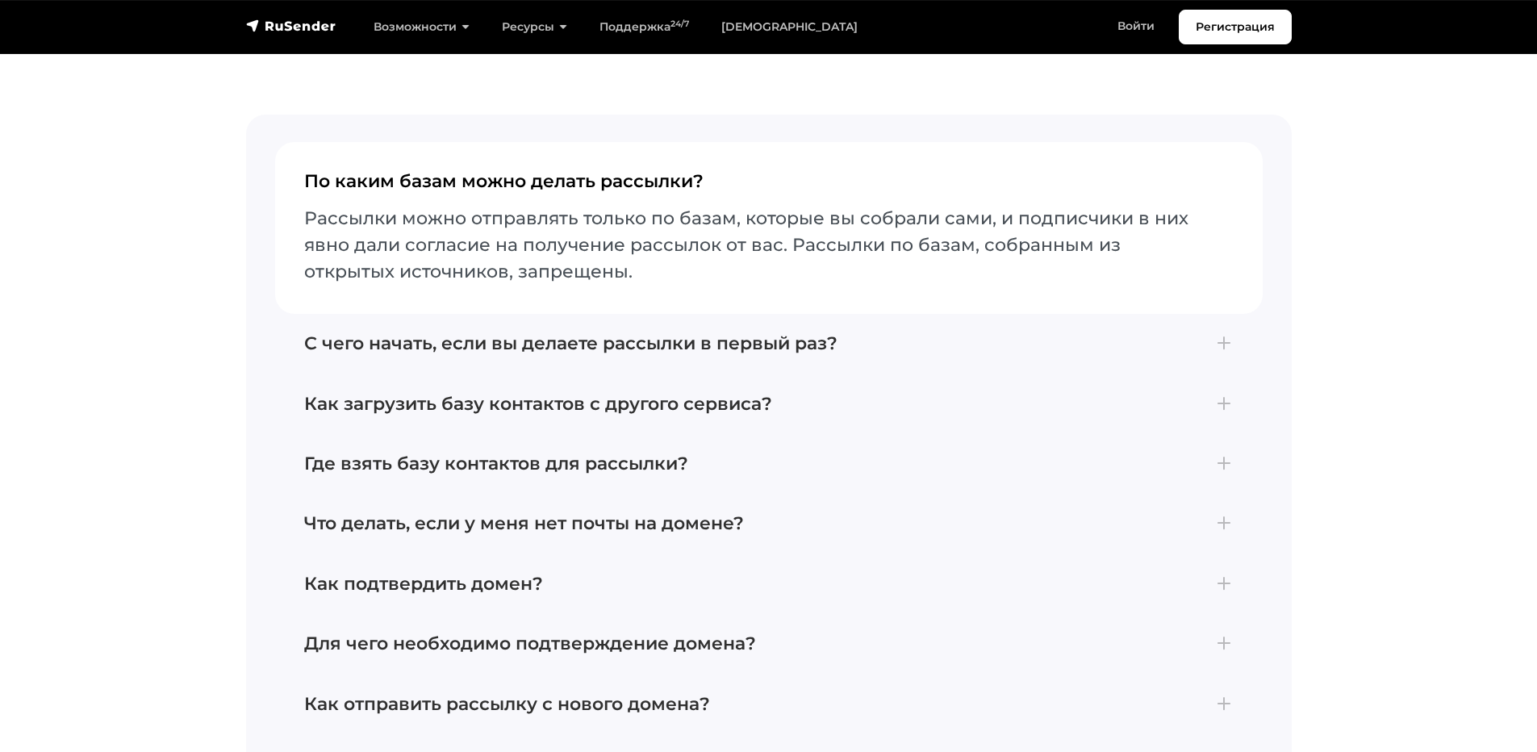
scroll to position [2259, 0]
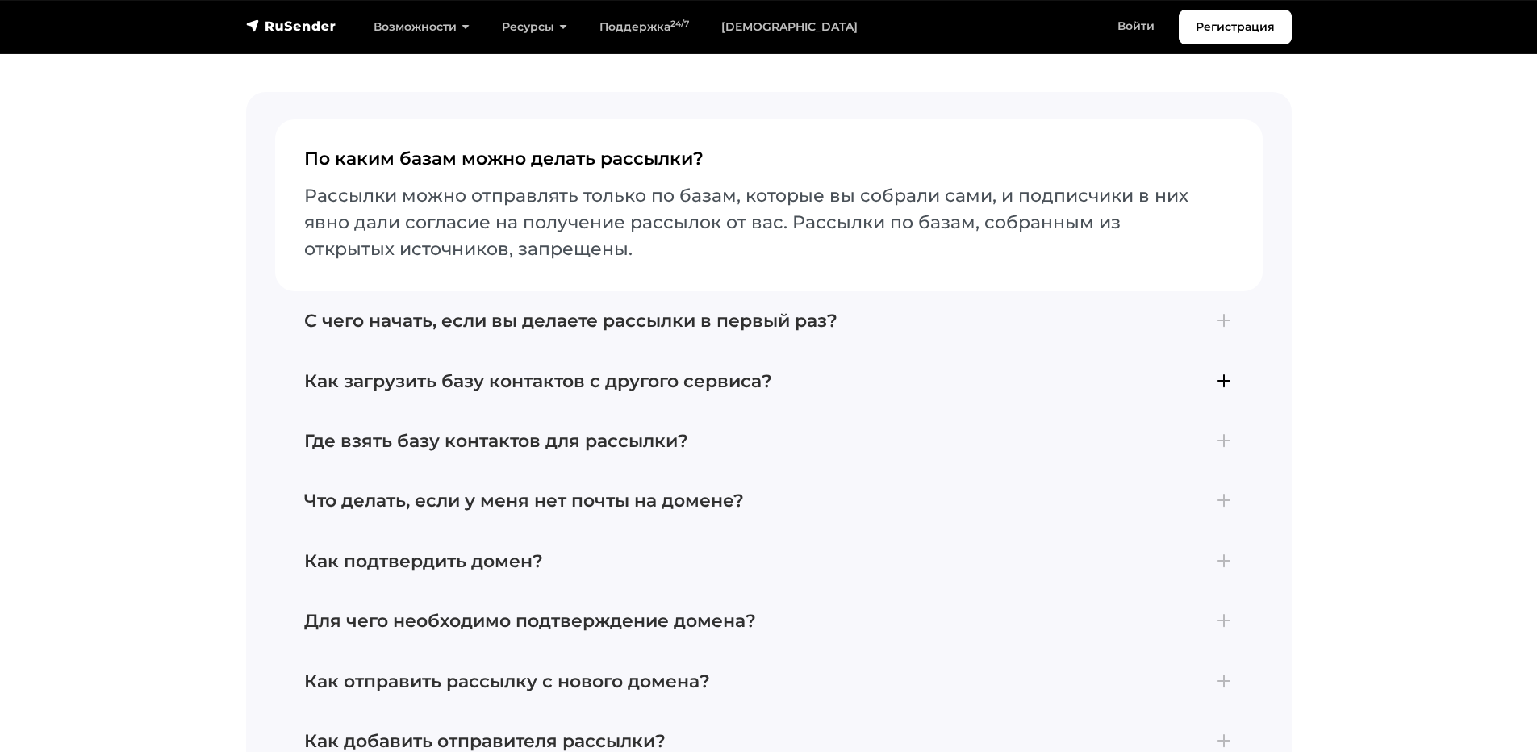
click at [329, 371] on h4 "Как загрузить базу контактов с другого сервиса?" at bounding box center [768, 381] width 929 height 21
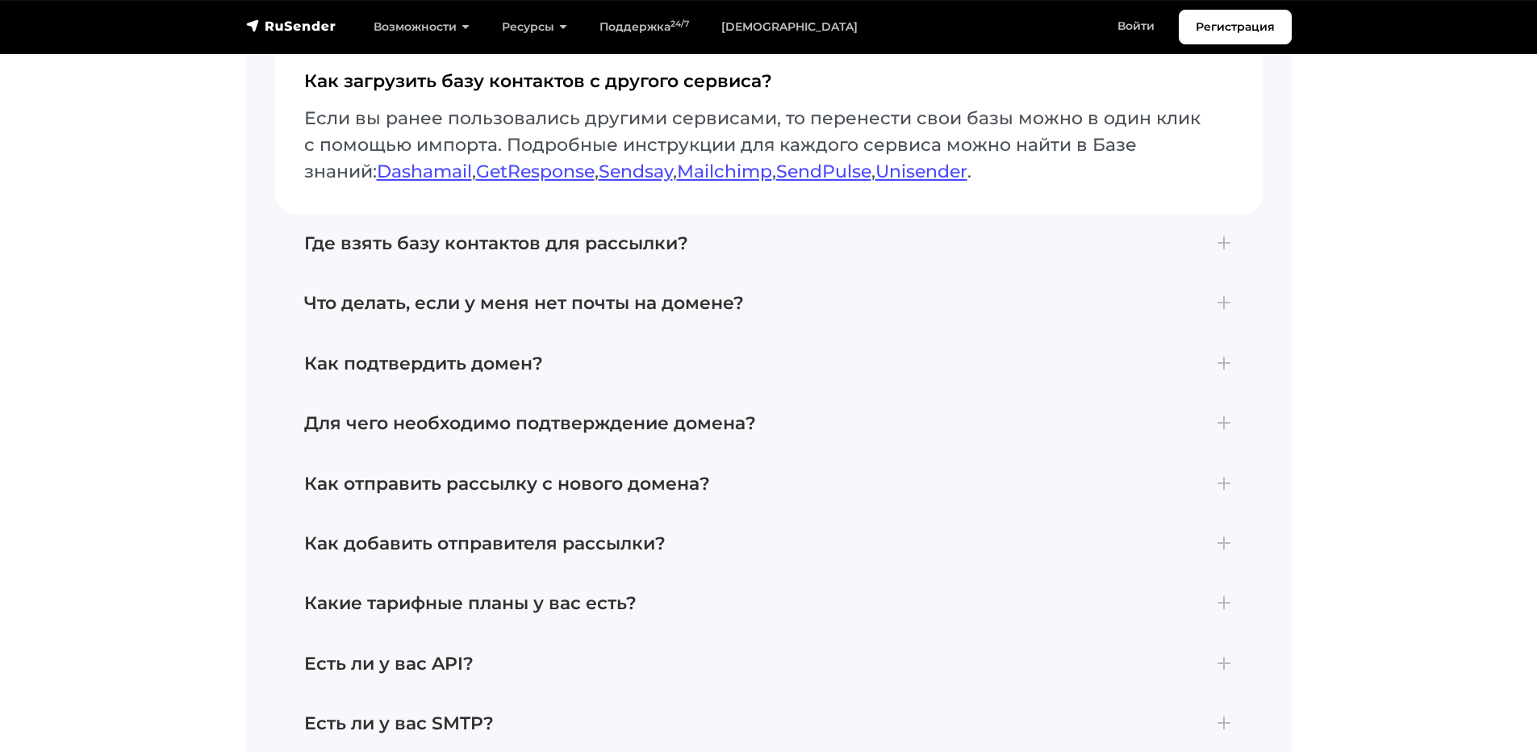
scroll to position [2582, 0]
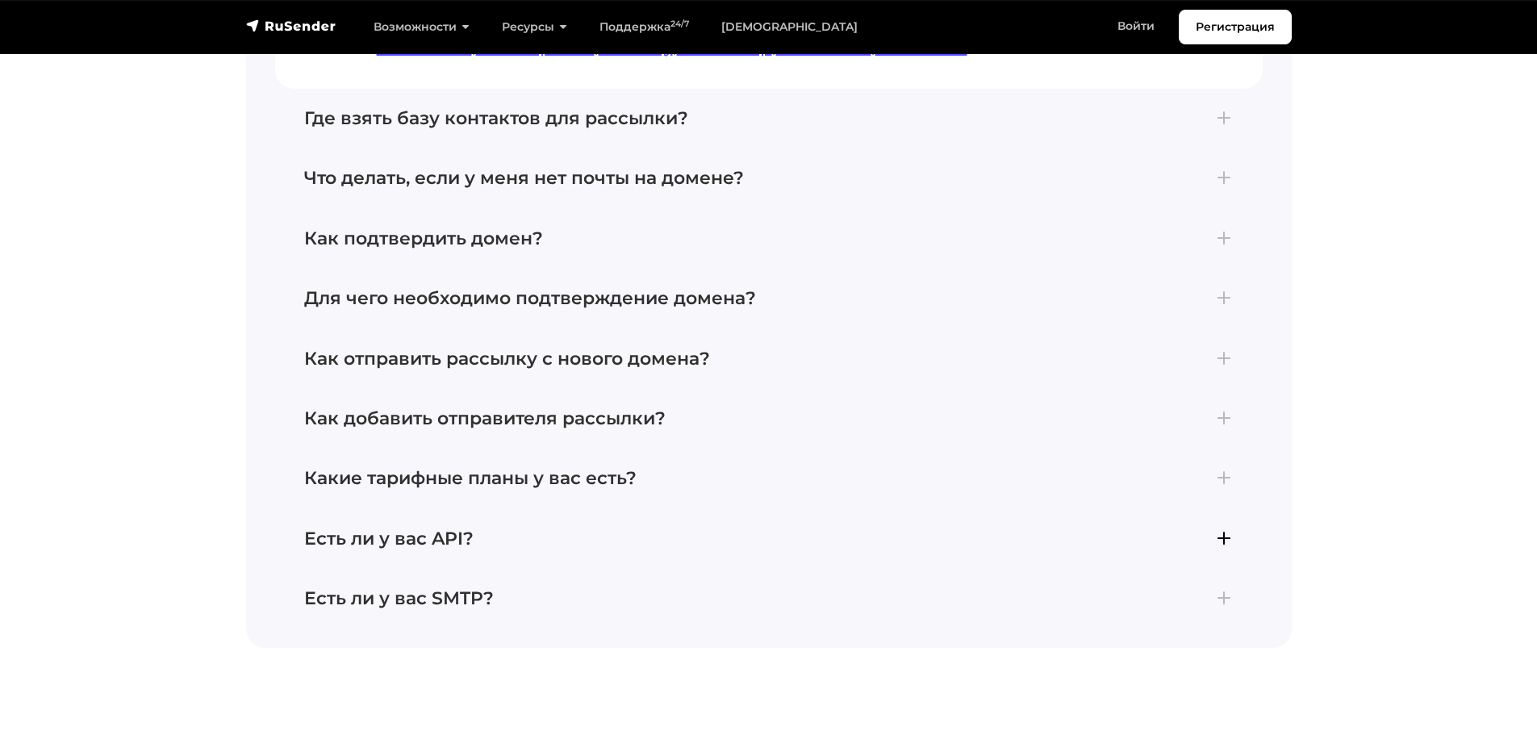
click at [411, 534] on h4 "Есть ли у вас API?" at bounding box center [768, 538] width 929 height 21
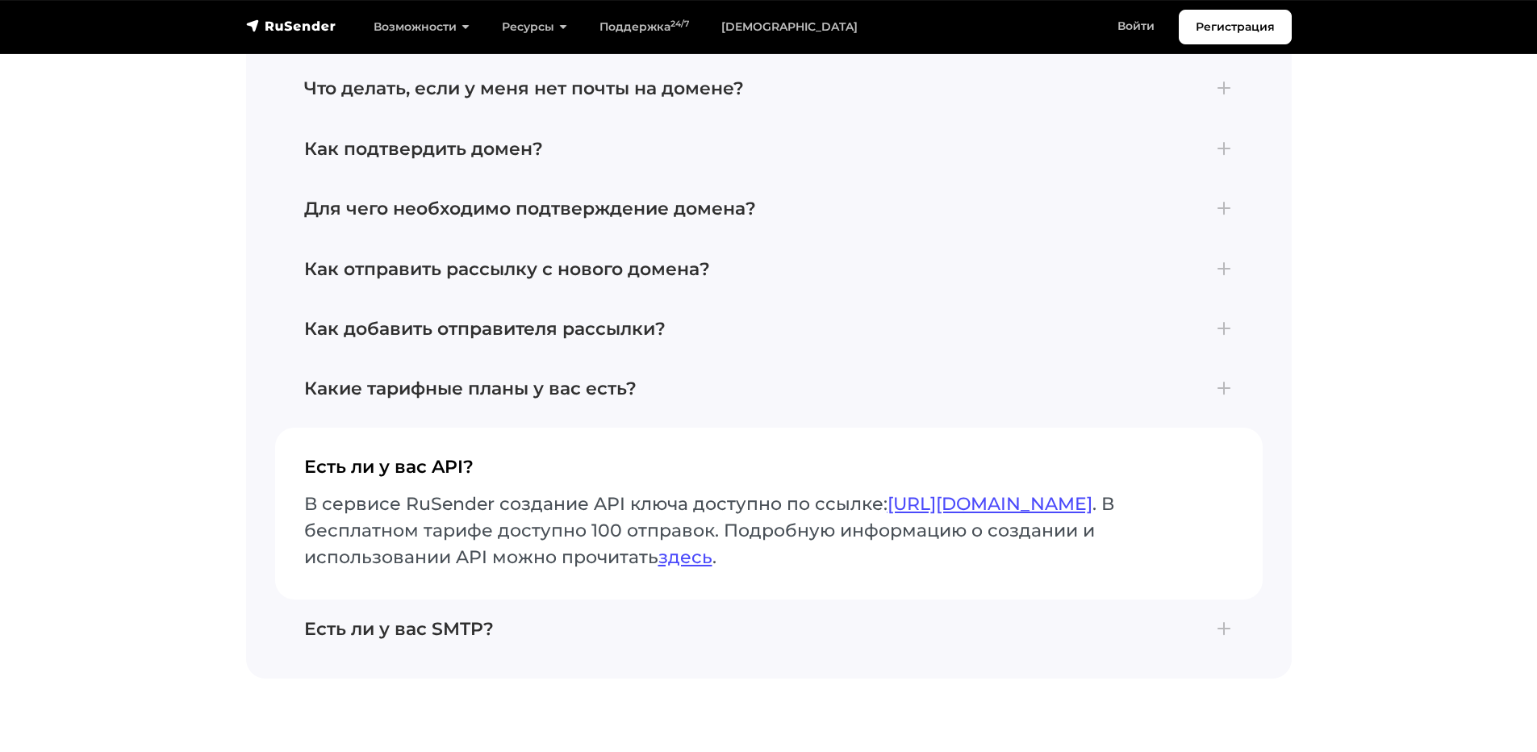
scroll to position [2550, 0]
click at [701, 557] on link "здесь" at bounding box center [685, 558] width 54 height 22
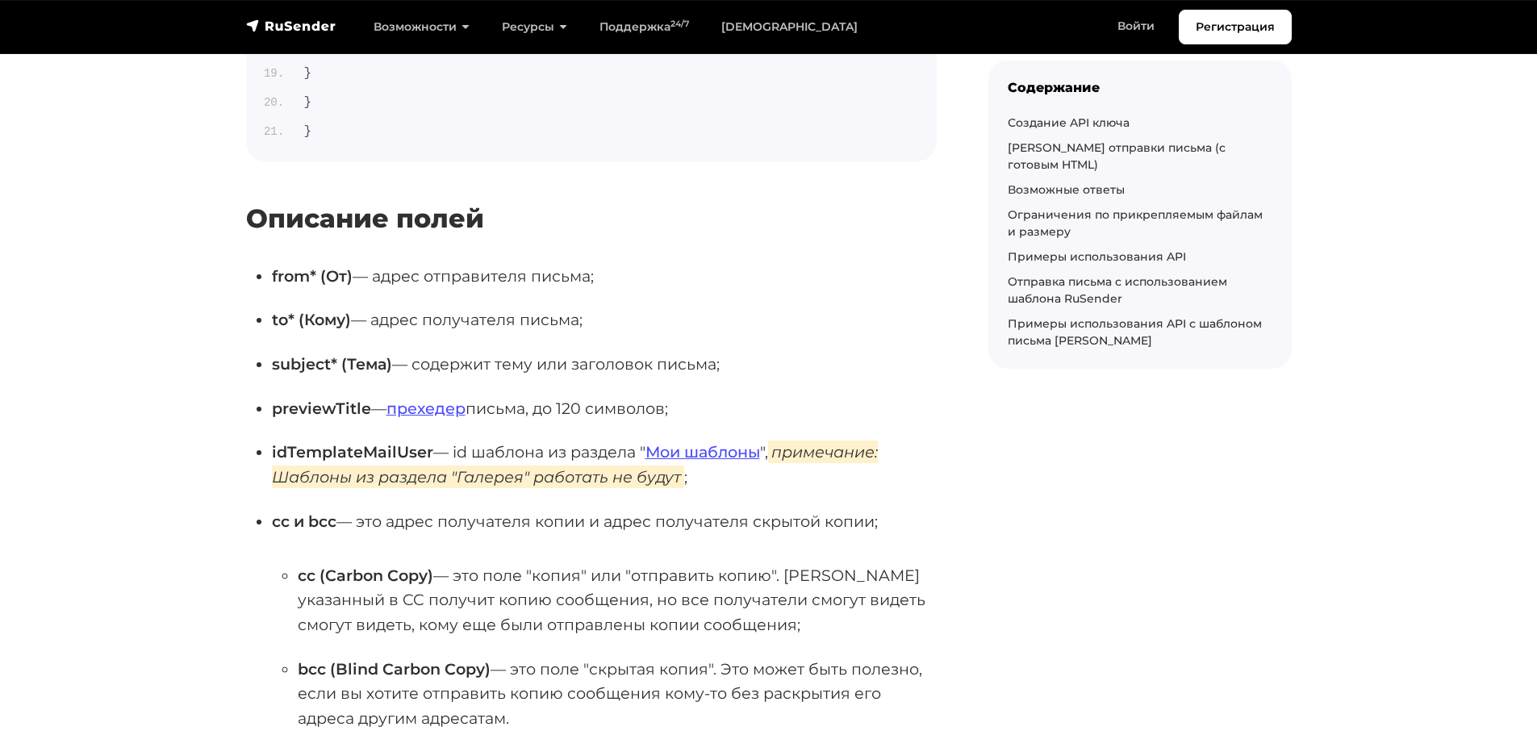
scroll to position [8552, 0]
